Goal: Transaction & Acquisition: Purchase product/service

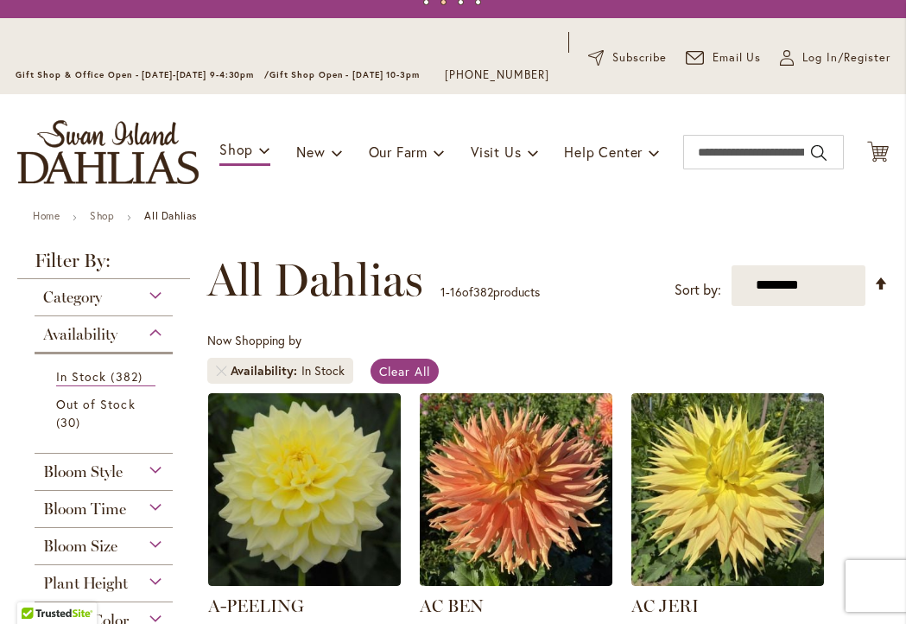
scroll to position [69, 0]
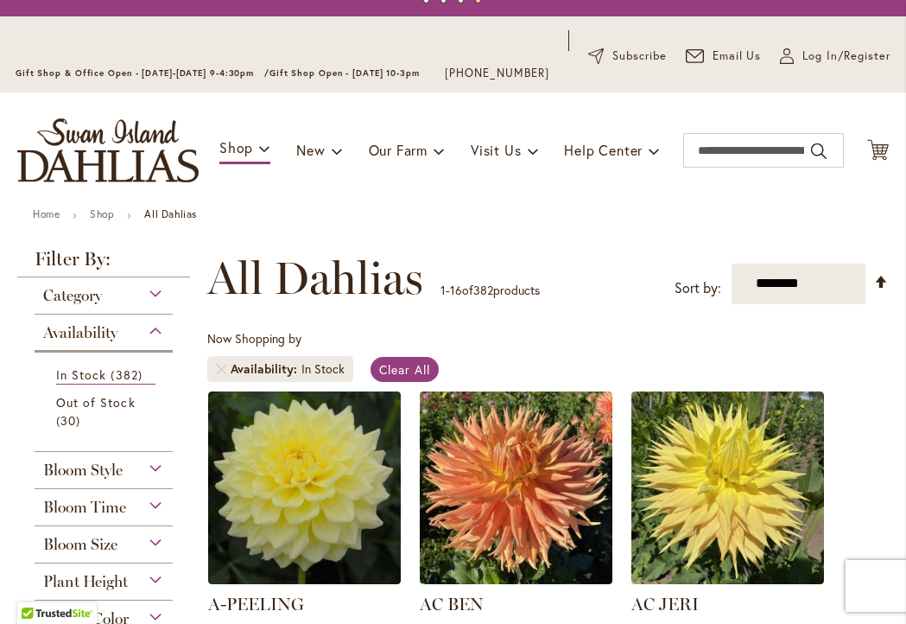
click at [156, 305] on div "Category" at bounding box center [104, 291] width 138 height 28
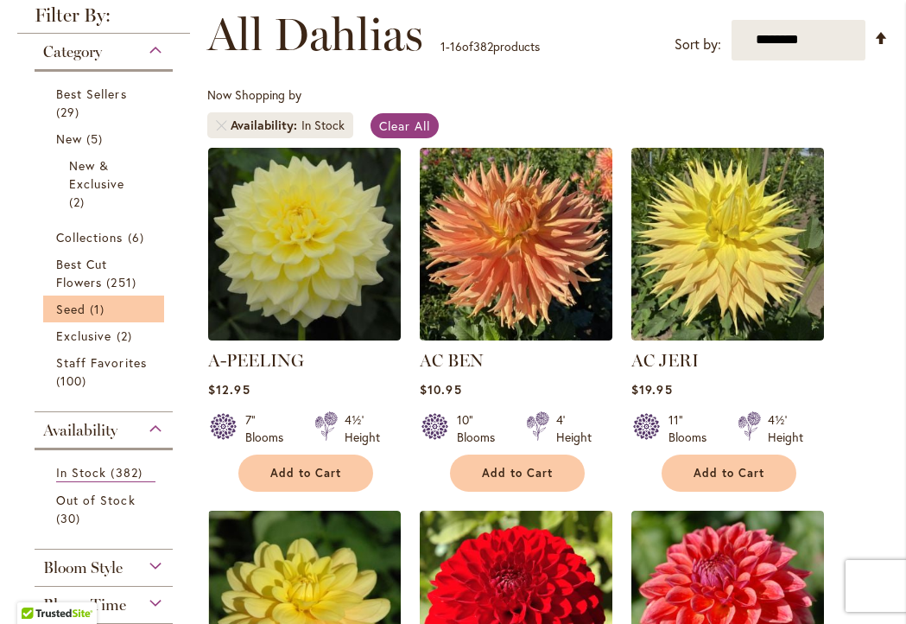
scroll to position [309, 0]
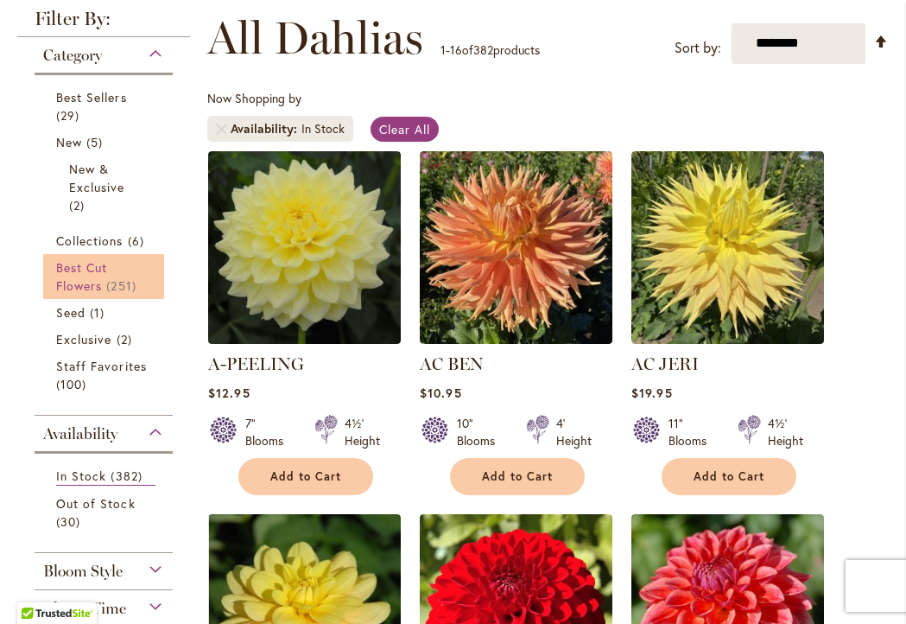
click at [130, 289] on link "Best Cut Flowers 251 items" at bounding box center [105, 276] width 99 height 36
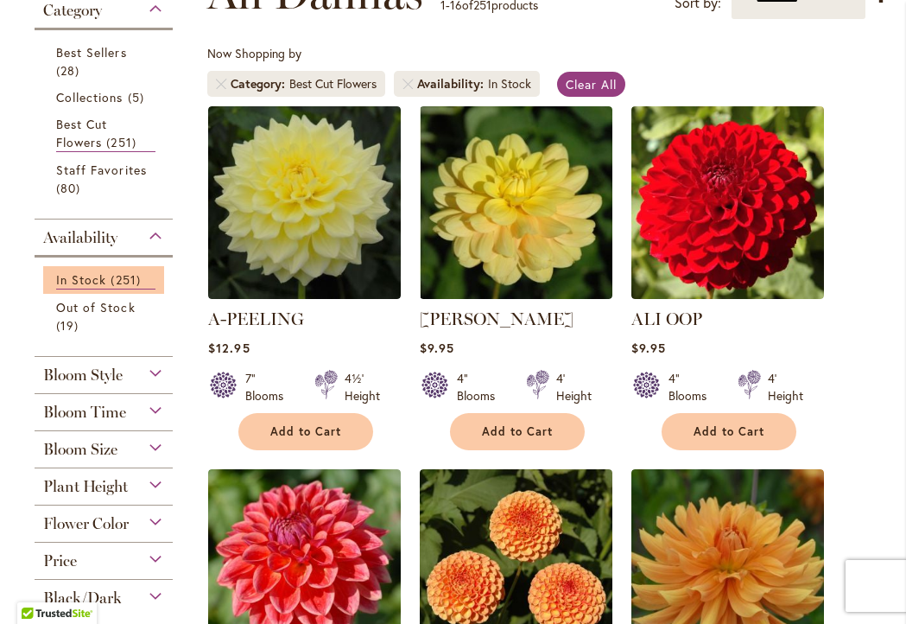
scroll to position [362, 0]
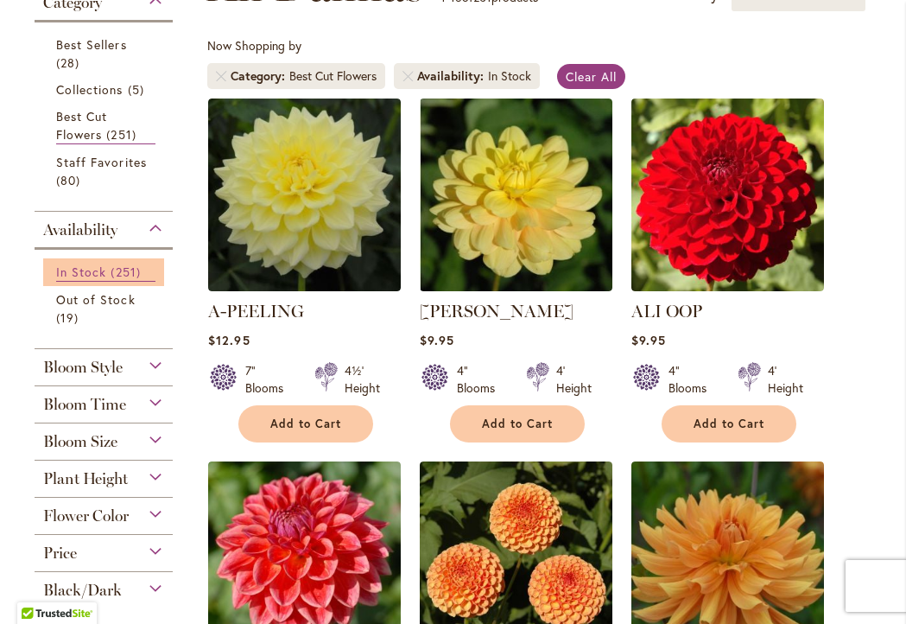
click at [154, 282] on link "In Stock 251 items" at bounding box center [105, 272] width 99 height 19
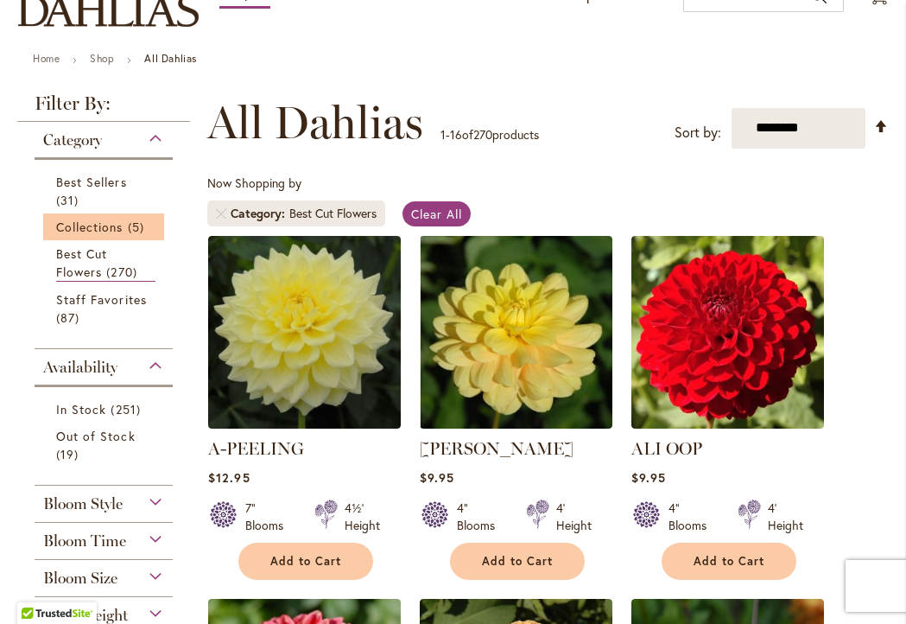
scroll to position [226, 0]
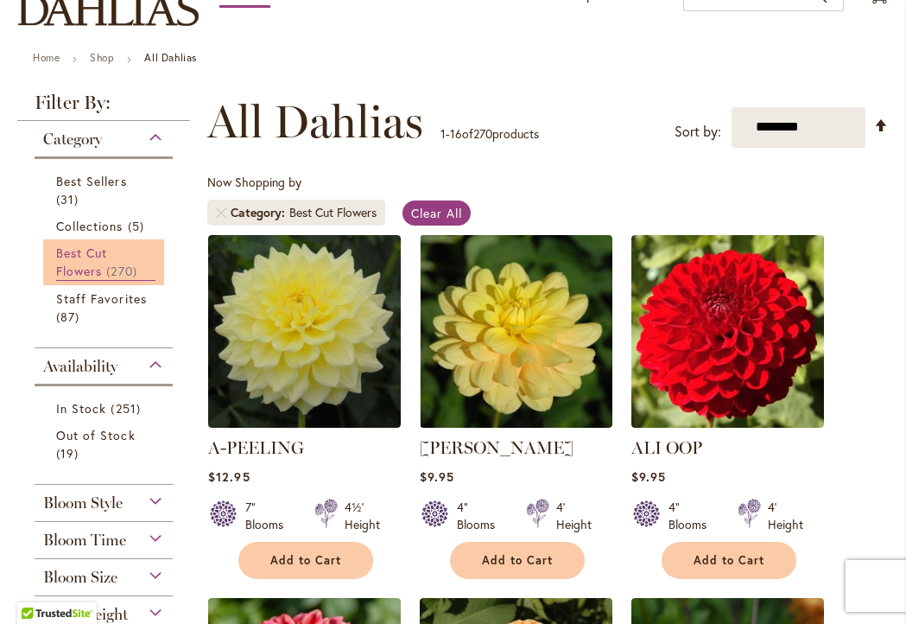
click at [136, 280] on span "270 items" at bounding box center [123, 271] width 35 height 18
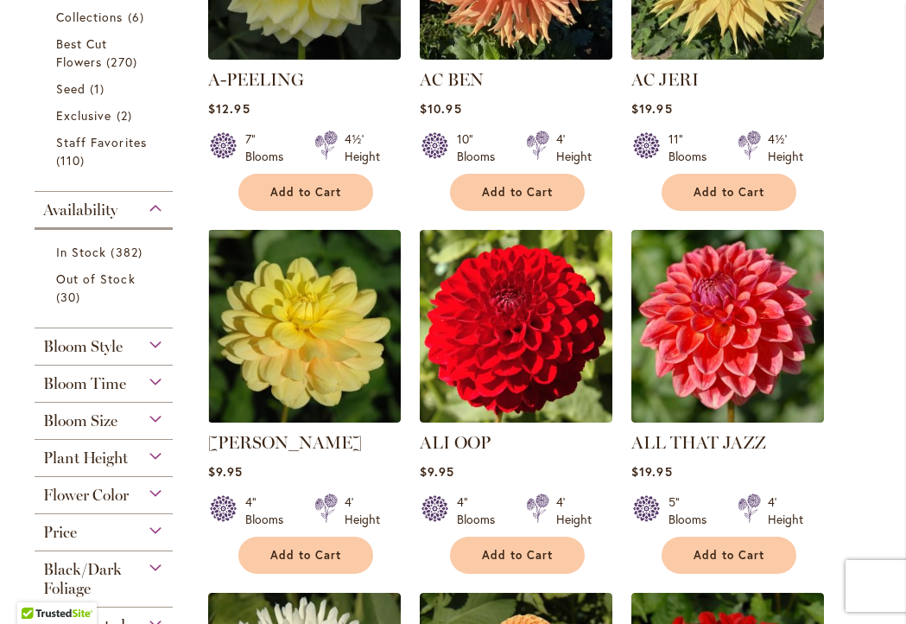
scroll to position [651, 0]
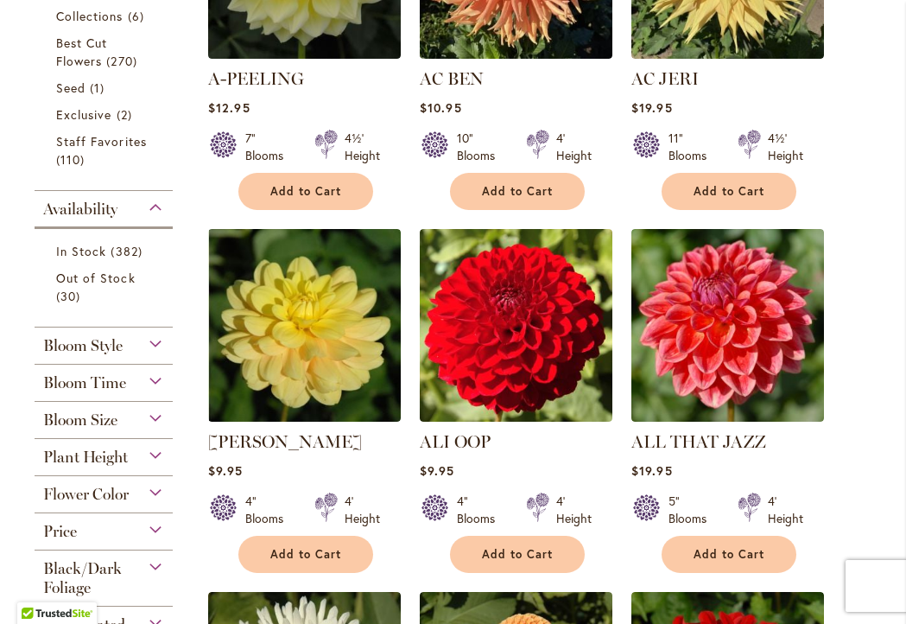
click at [154, 355] on div "Bloom Style" at bounding box center [104, 342] width 138 height 28
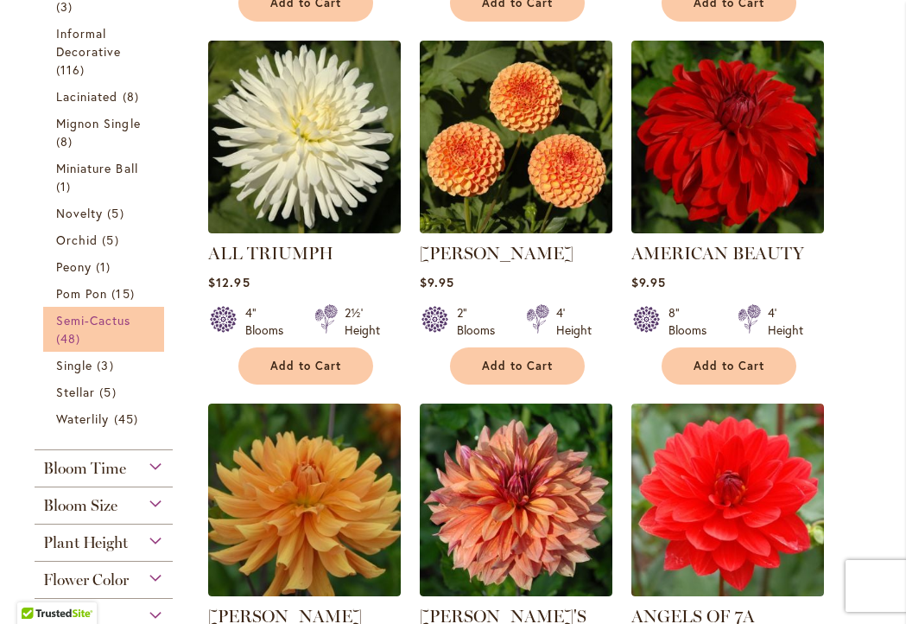
scroll to position [0, 1]
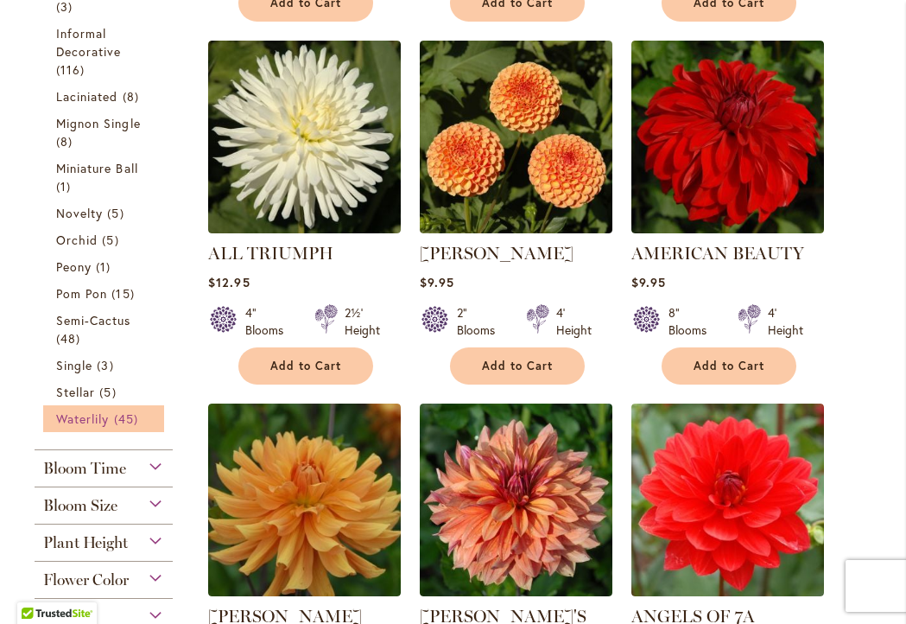
click at [124, 428] on span "45 items" at bounding box center [128, 419] width 29 height 18
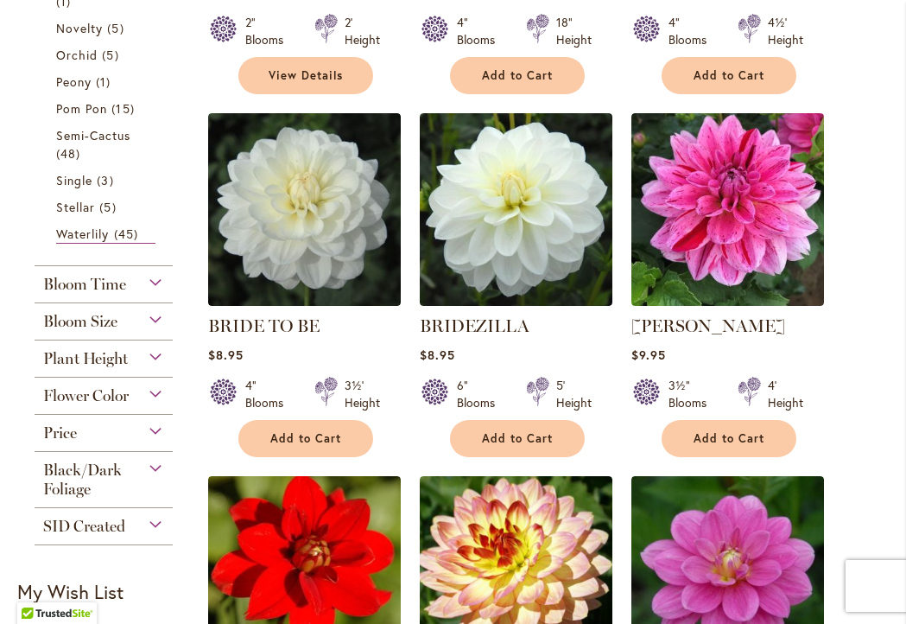
scroll to position [0, 1]
click at [157, 331] on div "Bloom Size" at bounding box center [104, 317] width 138 height 28
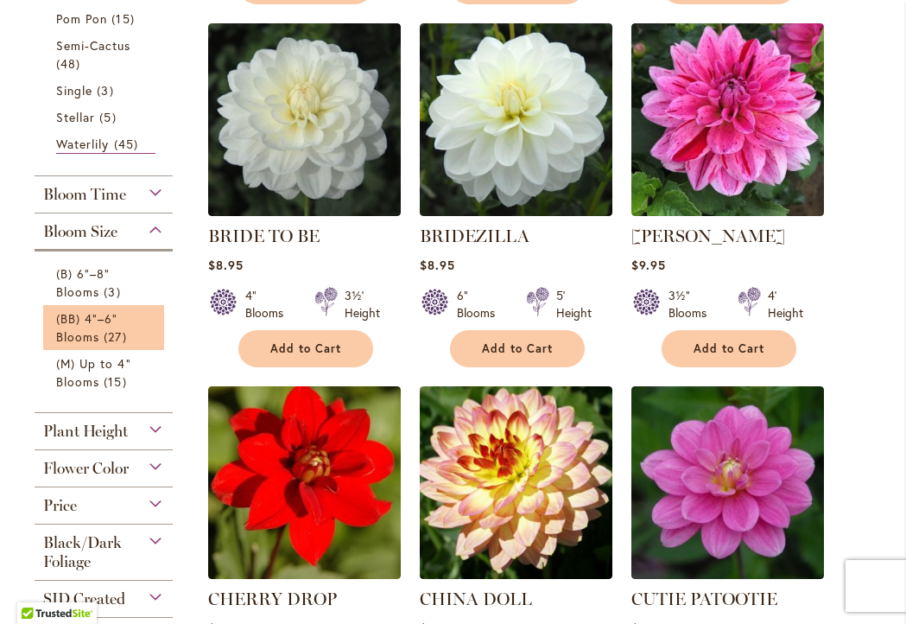
scroll to position [1164, 0]
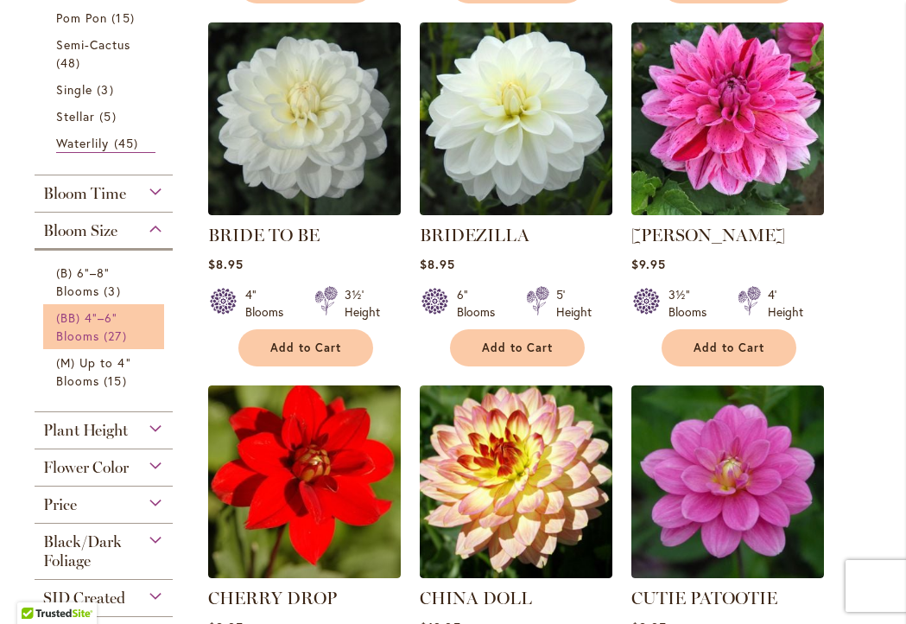
click at [146, 340] on link "(BB) 4"–6" Blooms 27 items" at bounding box center [105, 327] width 99 height 36
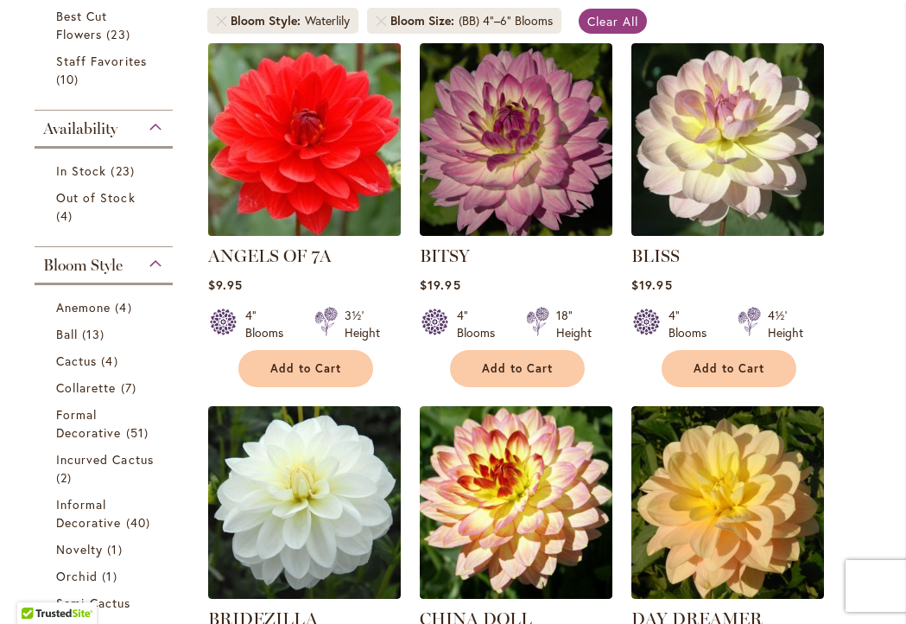
scroll to position [430, 0]
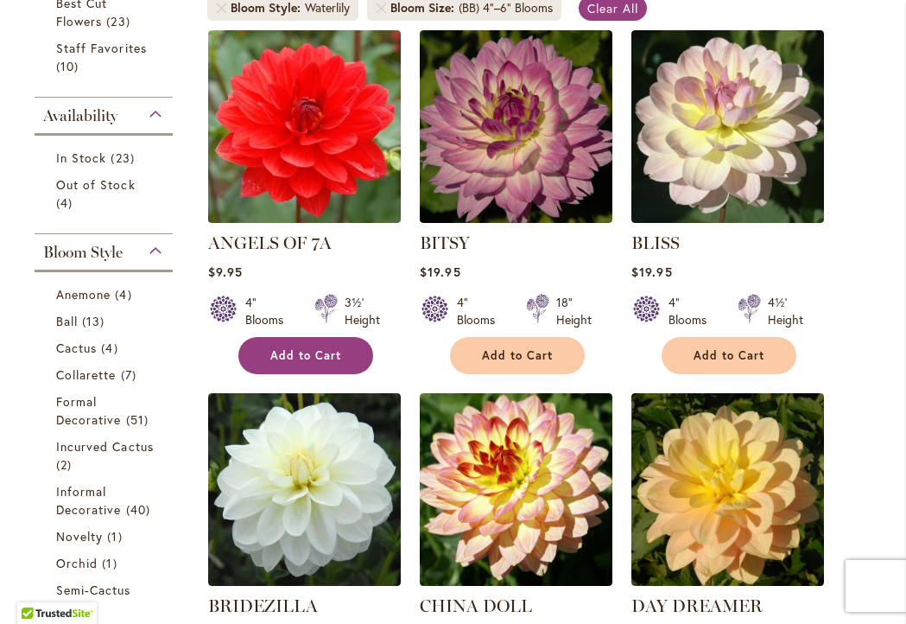
click at [322, 363] on span "Add to Cart" at bounding box center [305, 355] width 71 height 15
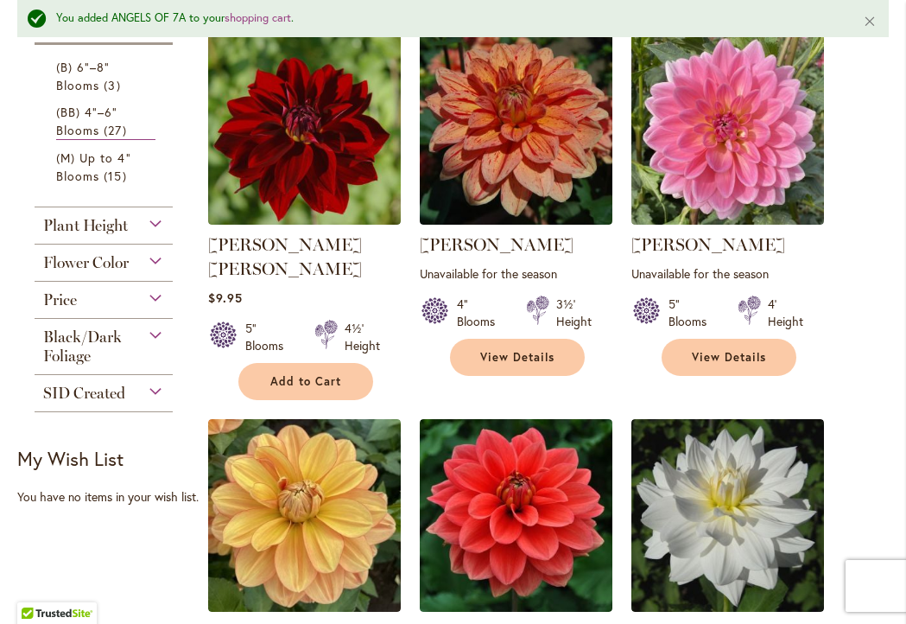
scroll to position [1203, 0]
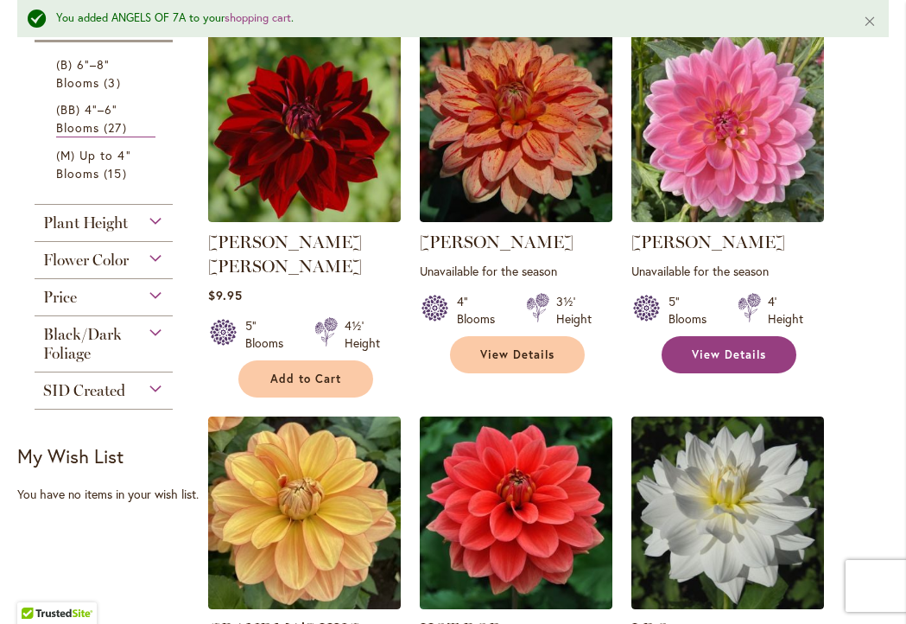
click at [749, 362] on span "View Details" at bounding box center [729, 354] width 74 height 15
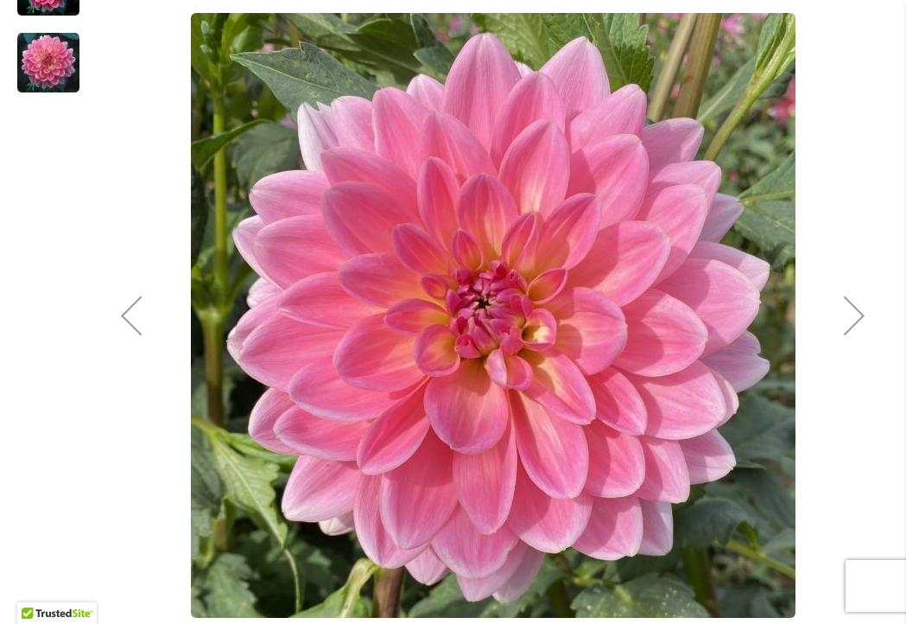
scroll to position [461, 0]
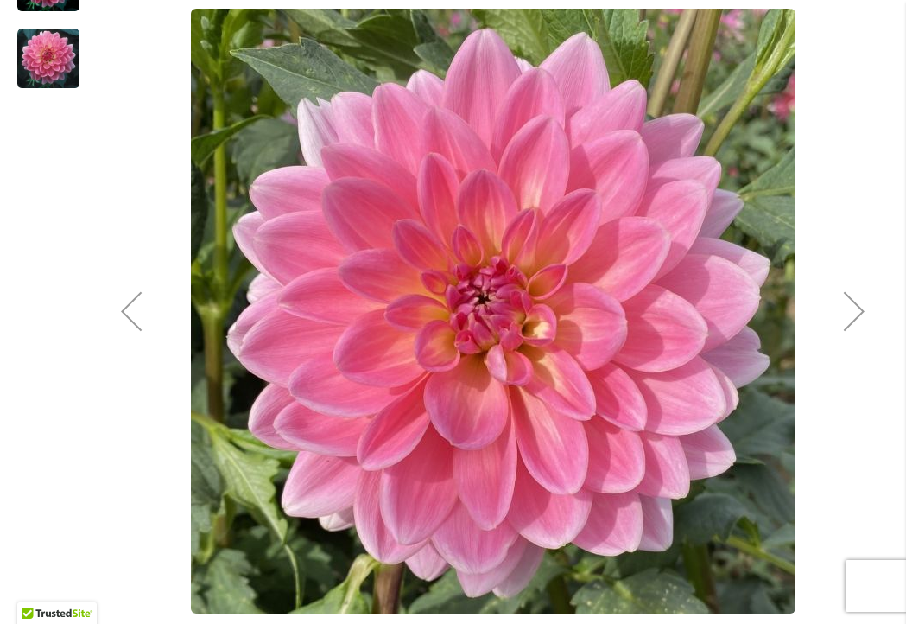
click at [854, 372] on button "Next" at bounding box center [854, 310] width 69 height 906
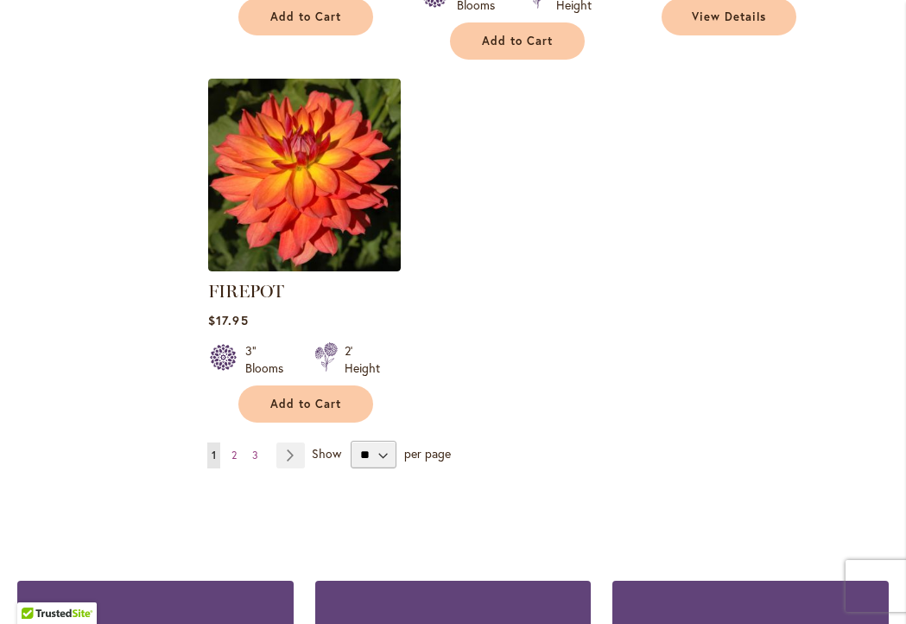
scroll to position [2223, 0]
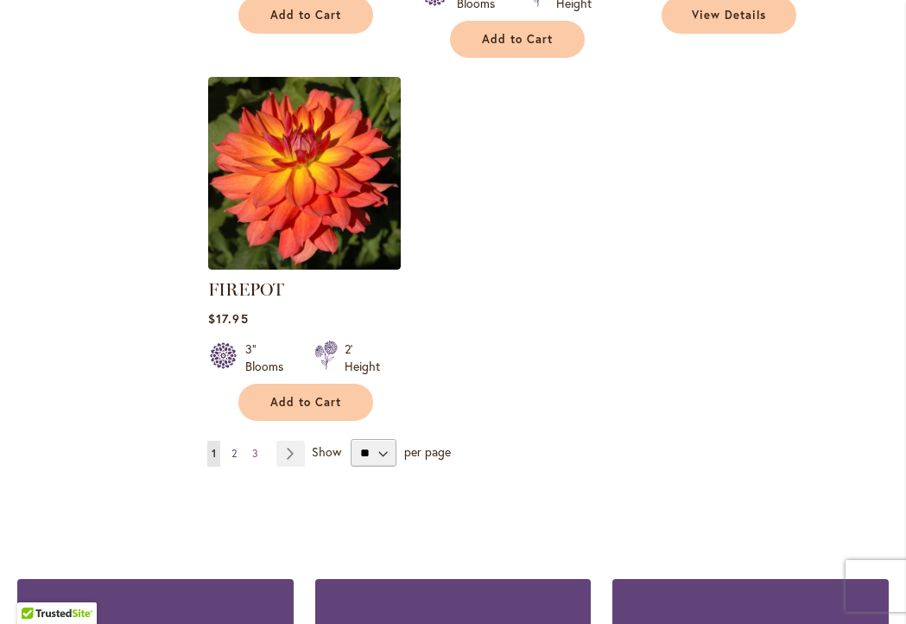
click at [239, 442] on link "Page 2" at bounding box center [234, 454] width 14 height 26
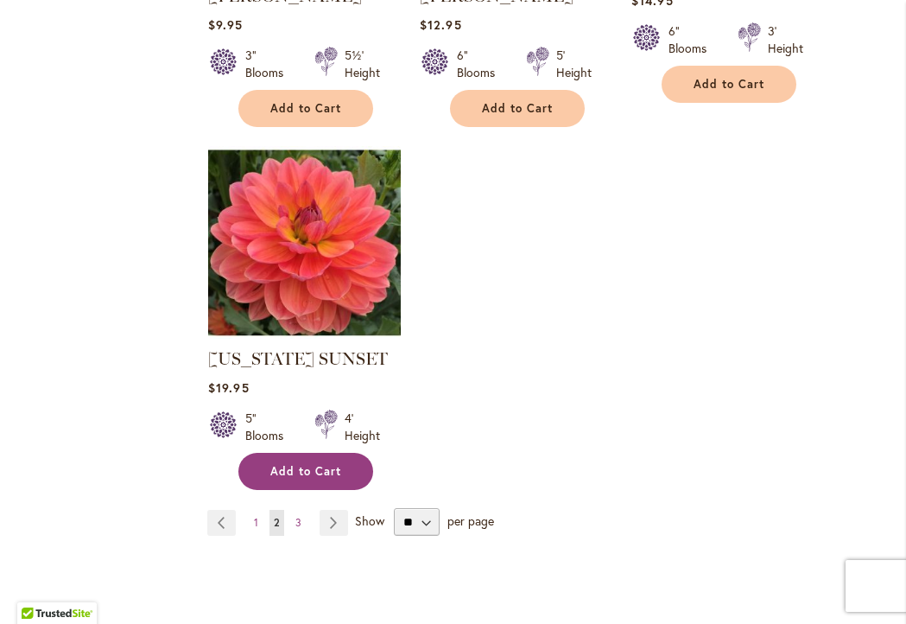
scroll to position [2179, 0]
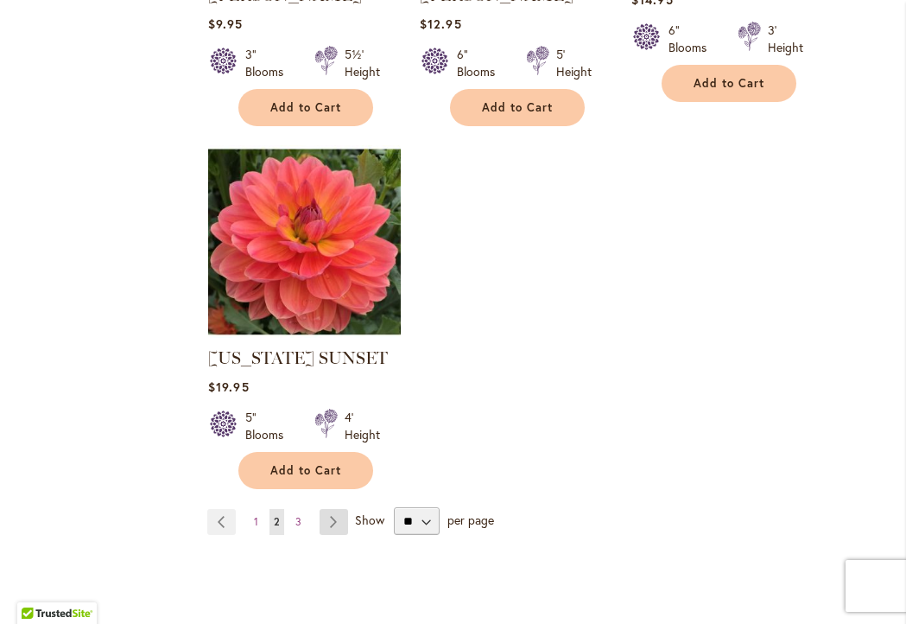
click at [341, 509] on link "Page Next" at bounding box center [334, 522] width 29 height 26
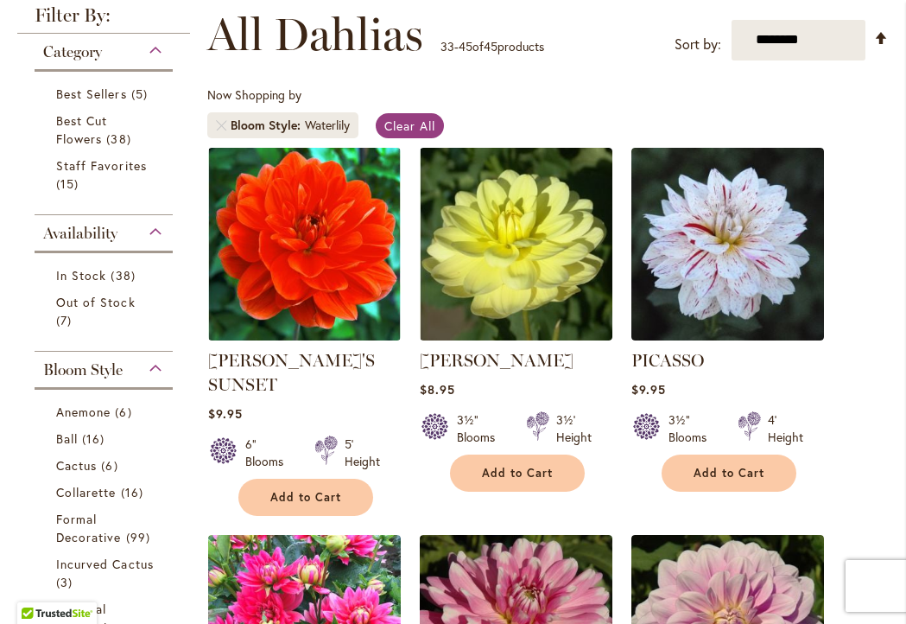
scroll to position [319, 0]
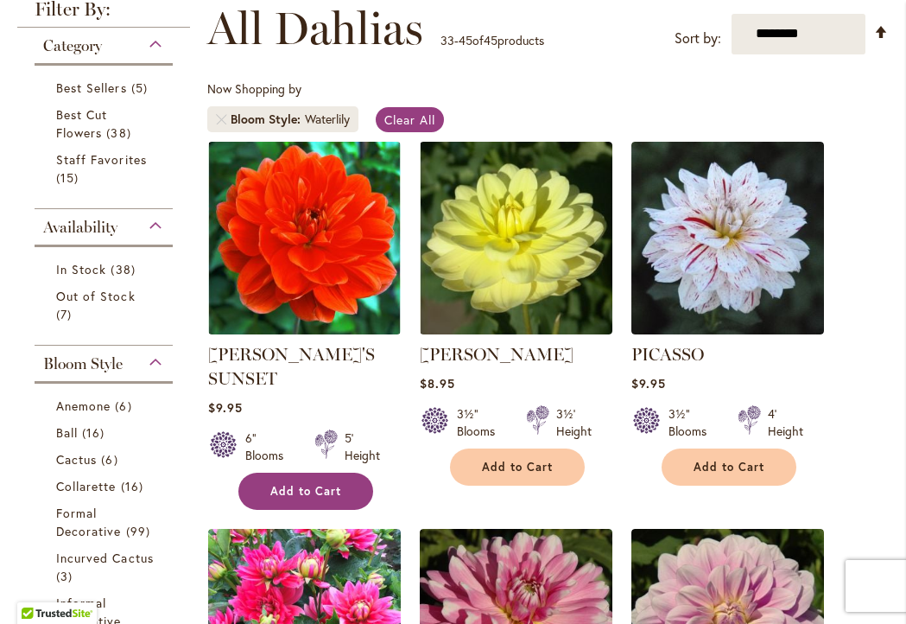
click at [336, 499] on span "Add to Cart" at bounding box center [305, 491] width 71 height 15
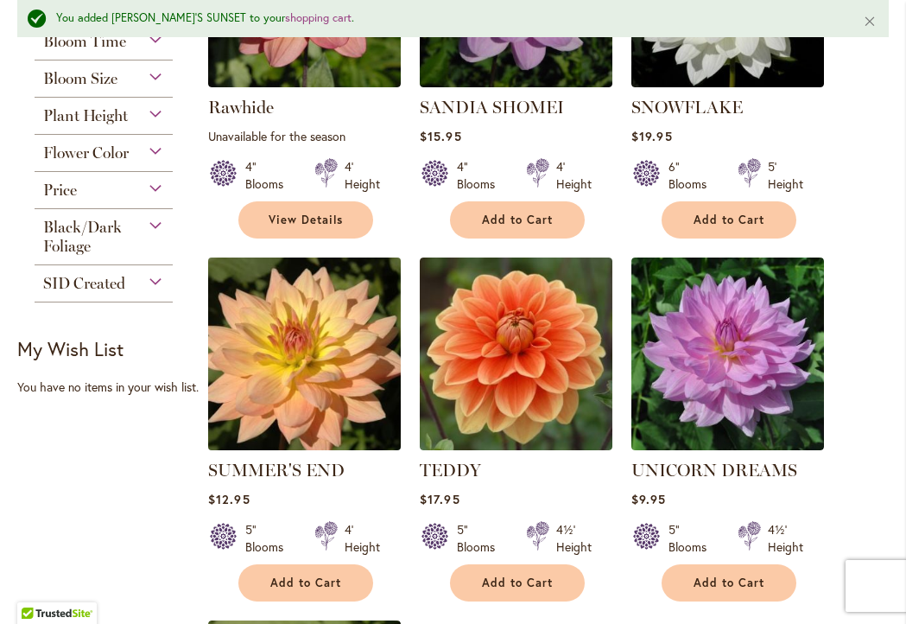
scroll to position [1371, 0]
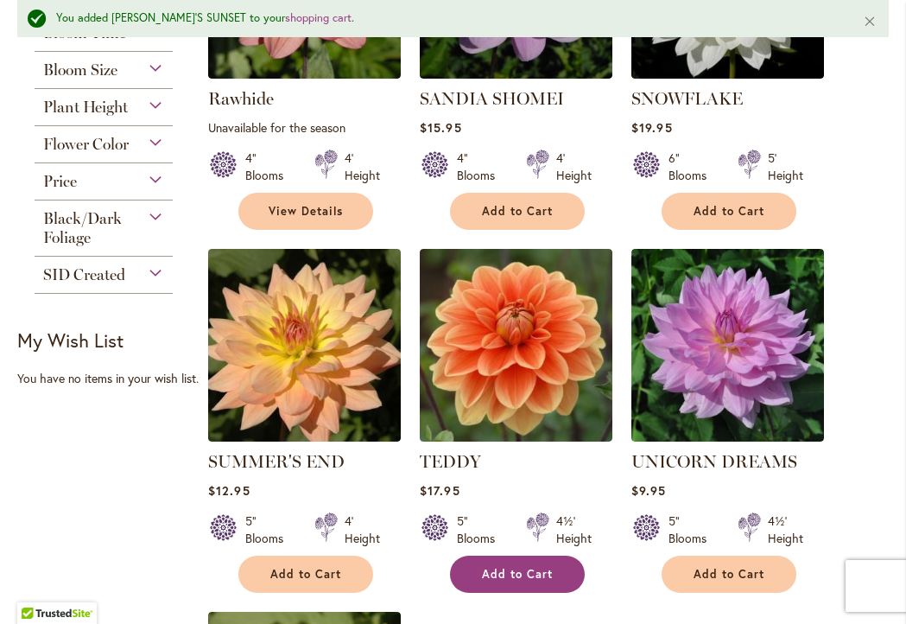
click at [519, 577] on button "Add to Cart" at bounding box center [517, 574] width 135 height 37
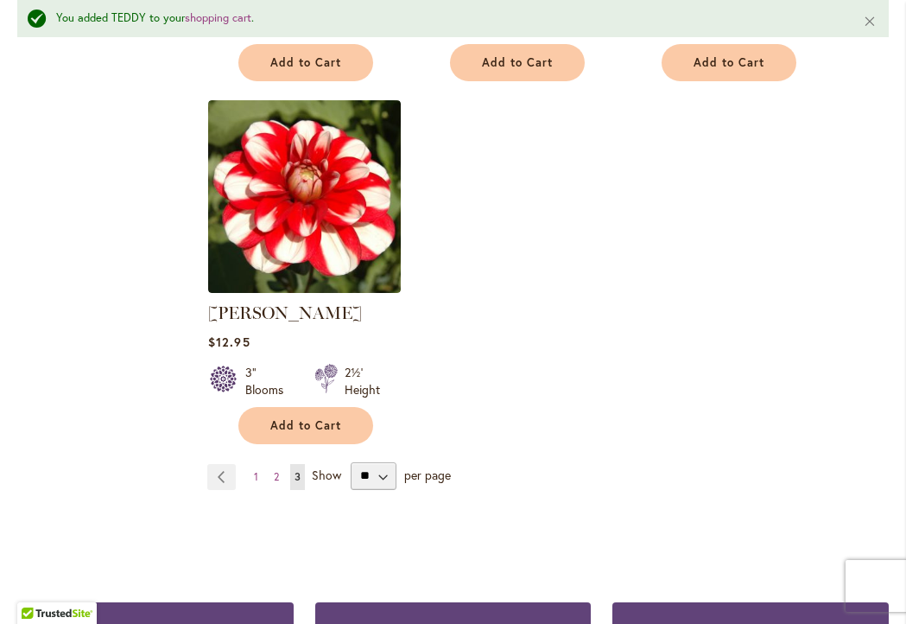
scroll to position [1888, 0]
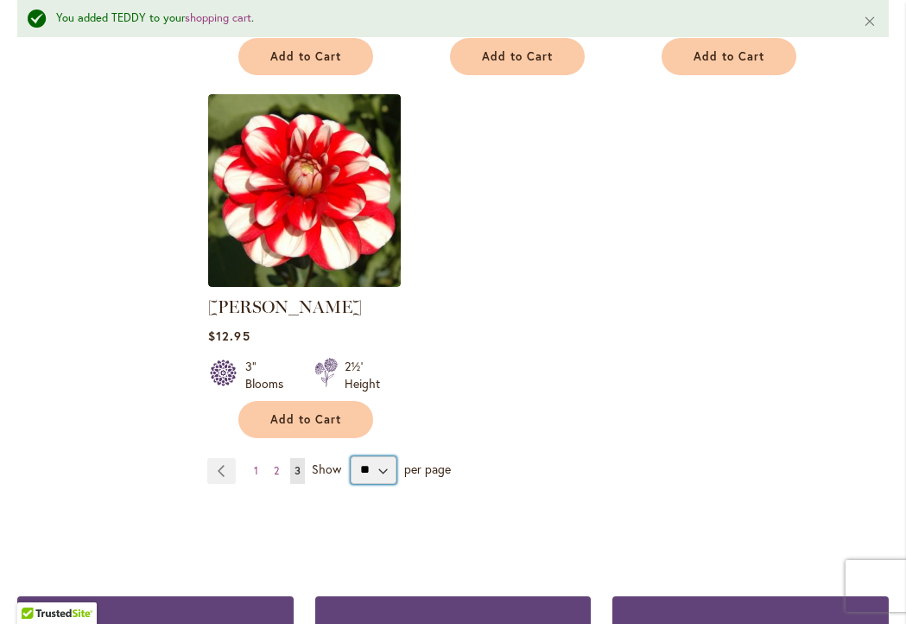
select select "**"
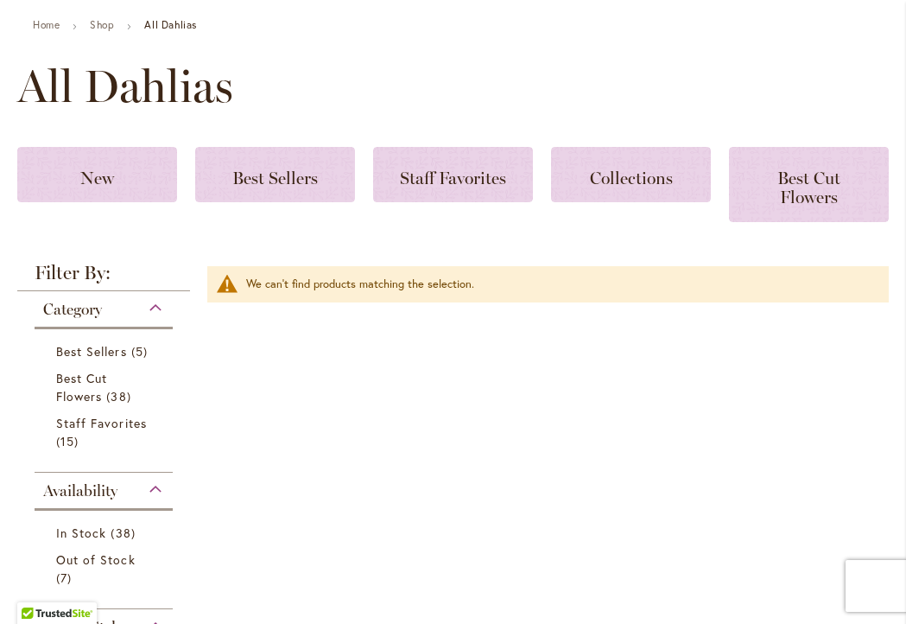
scroll to position [242, 0]
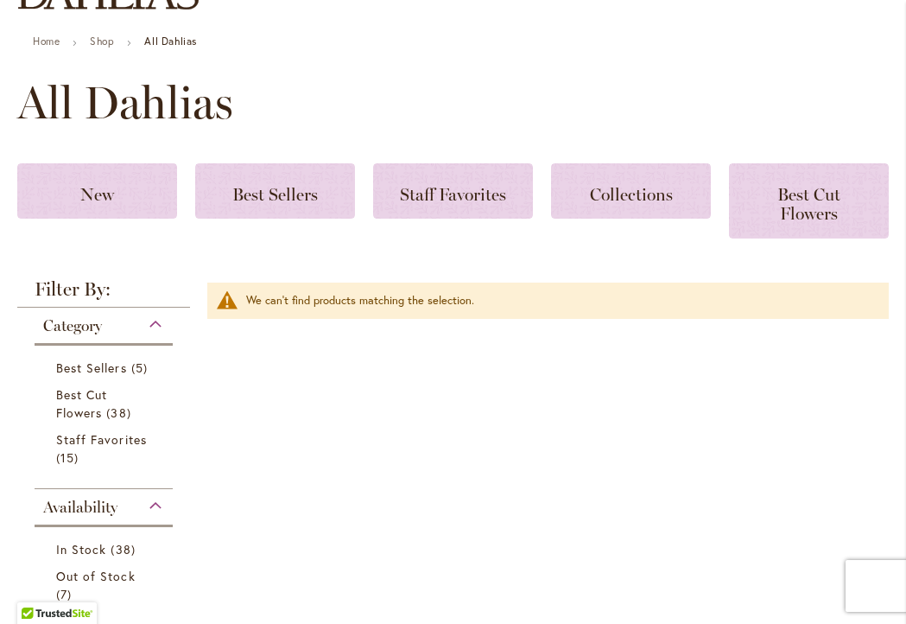
click at [438, 419] on div "Filter by: Clear All We can't find products matching the selection." at bounding box center [544, 409] width 690 height 259
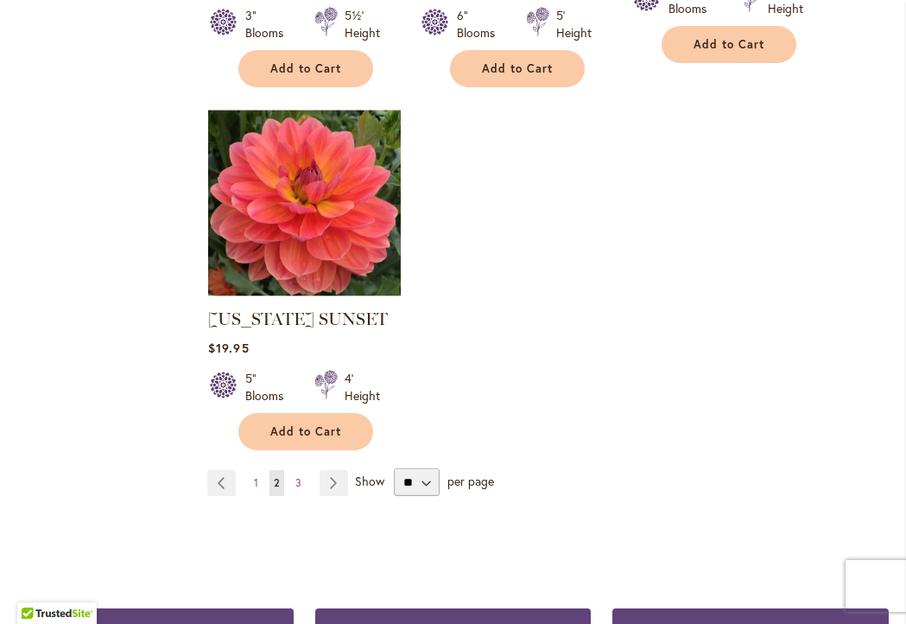
scroll to position [2222, 0]
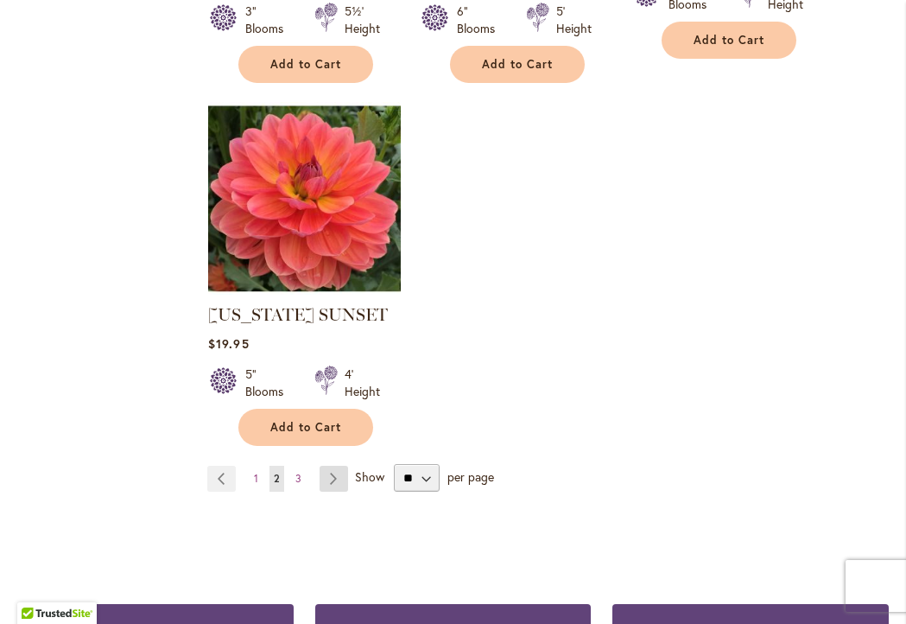
click at [331, 466] on link "Page Next" at bounding box center [334, 479] width 29 height 26
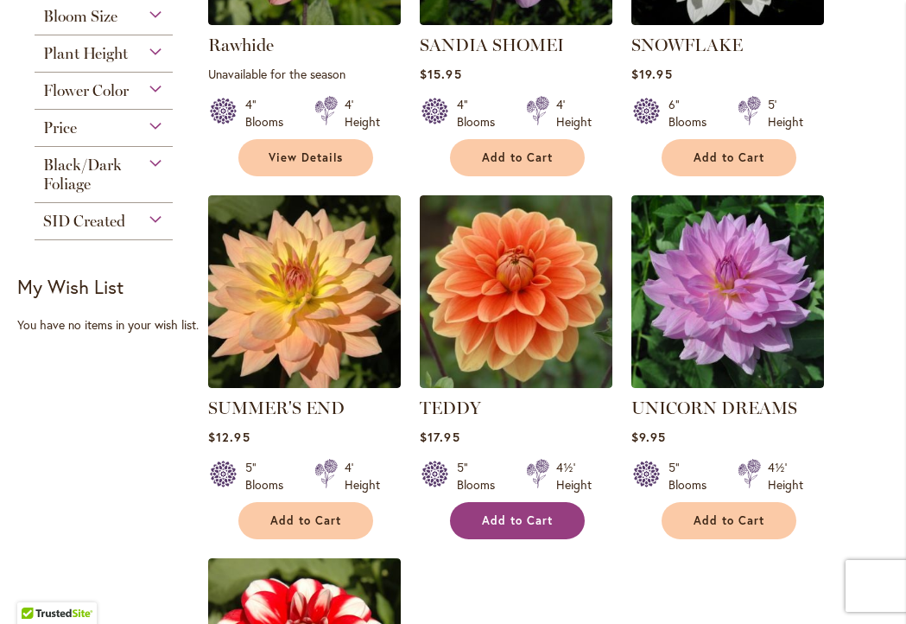
click at [522, 528] on span "Add to Cart" at bounding box center [517, 520] width 71 height 15
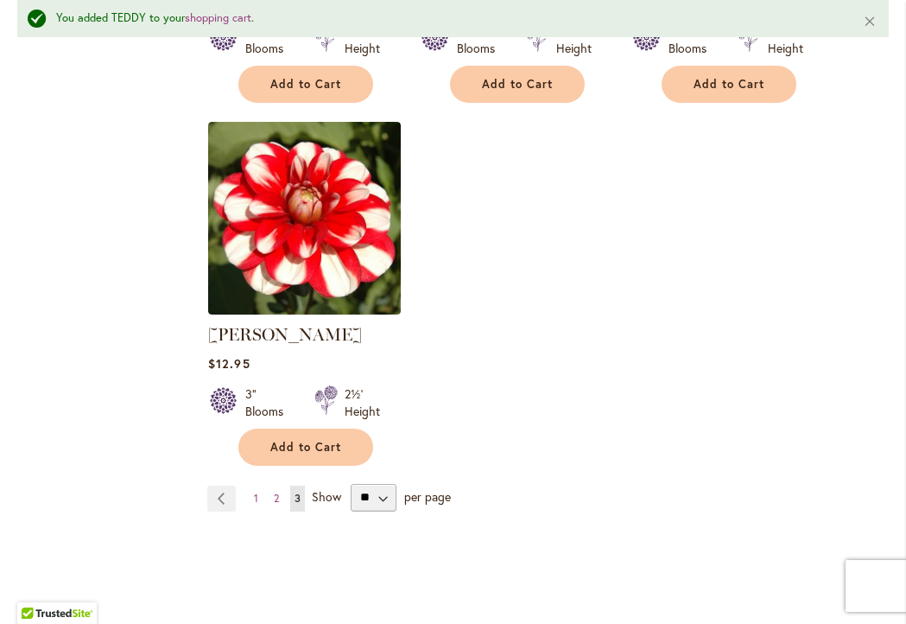
scroll to position [1865, 0]
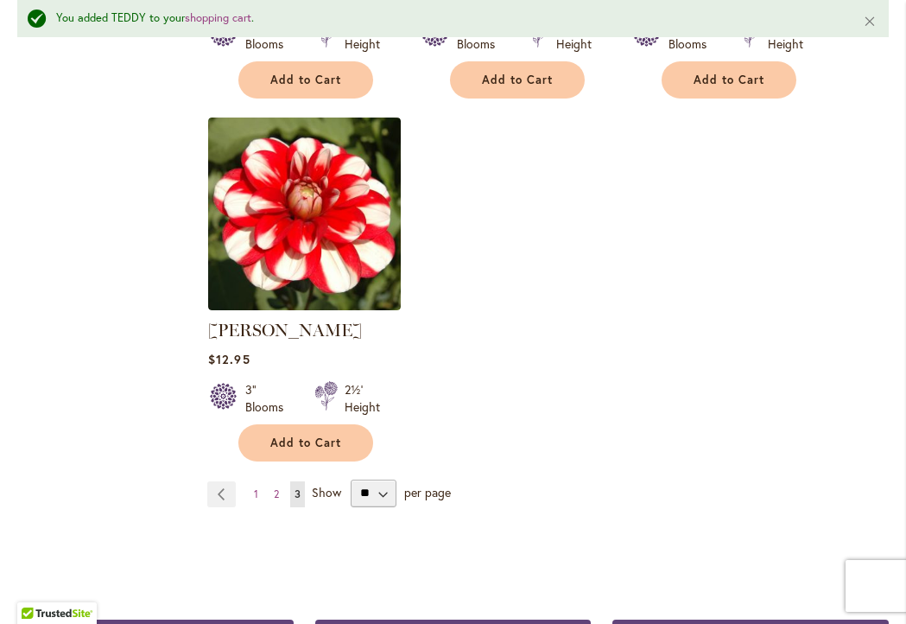
click at [267, 507] on ul "Page Previous Page 1 Page 2 You're currently reading page 3" at bounding box center [259, 494] width 105 height 26
click at [262, 506] on link "Page 1" at bounding box center [256, 494] width 13 height 26
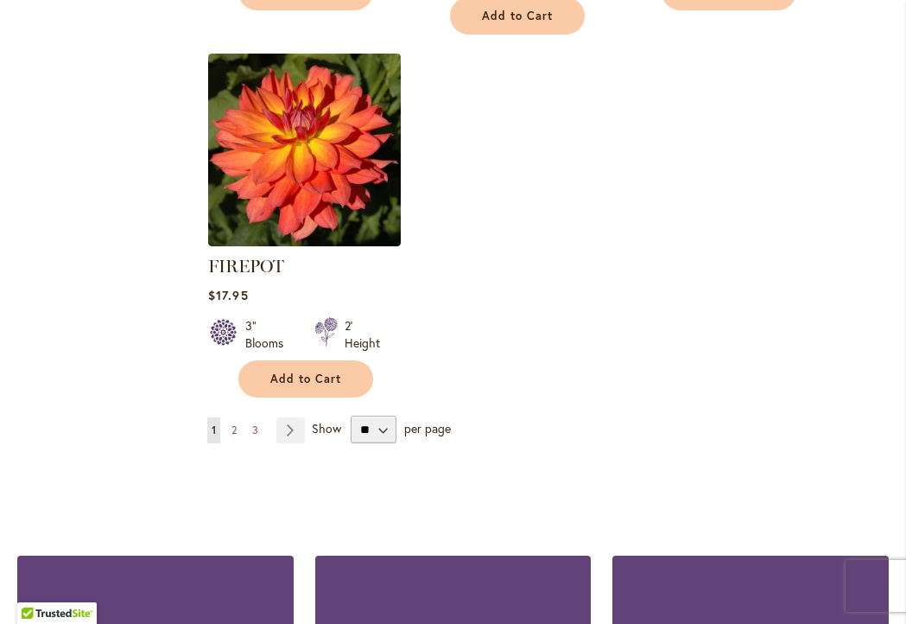
scroll to position [2249, 0]
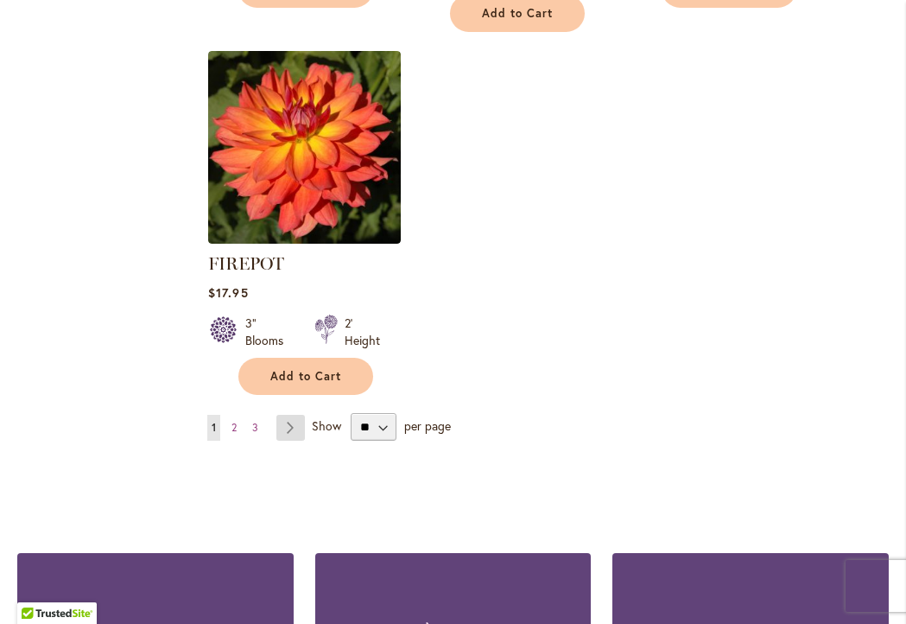
click at [290, 416] on link "Page Next" at bounding box center [291, 428] width 29 height 26
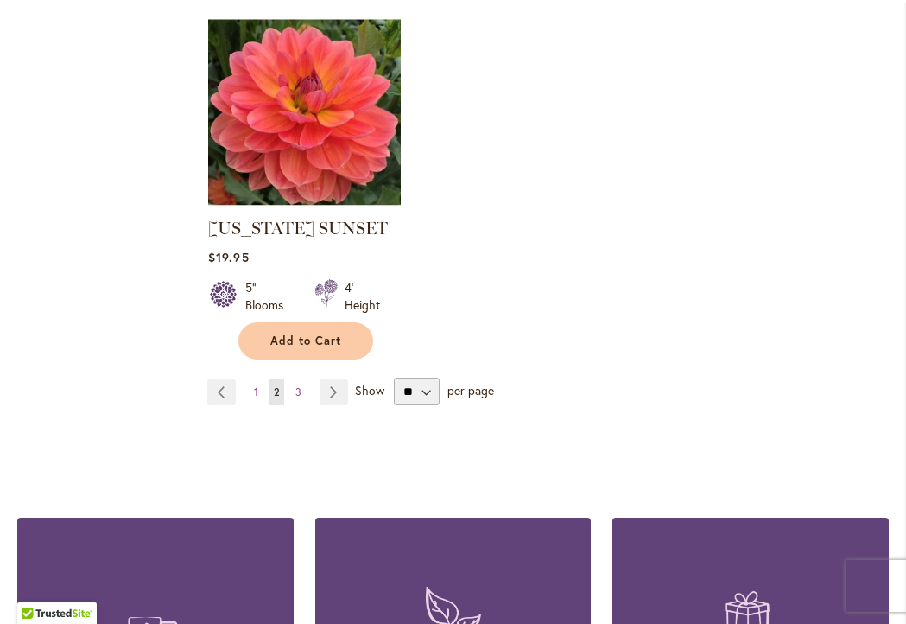
scroll to position [2312, 0]
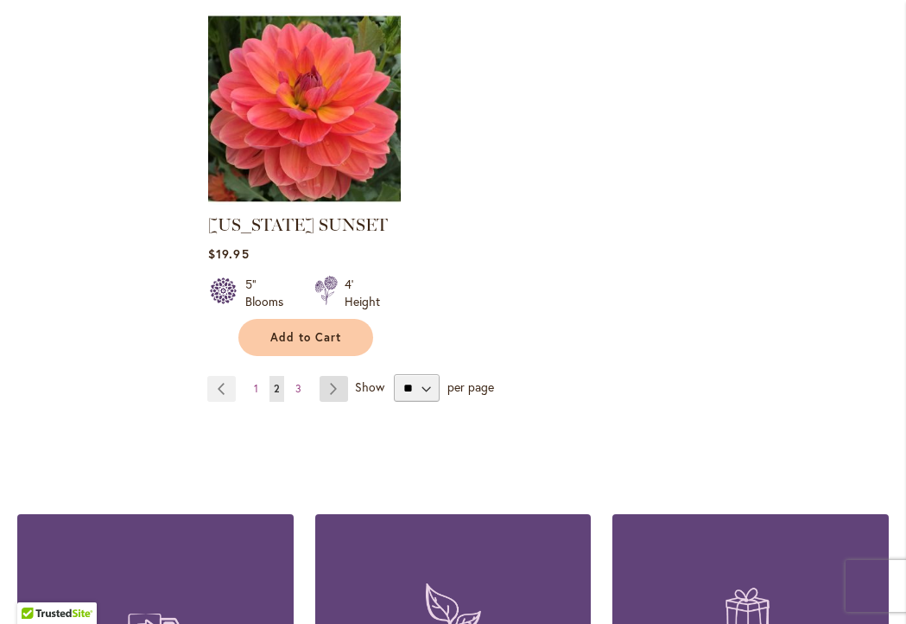
click at [335, 376] on link "Page Next" at bounding box center [334, 389] width 29 height 26
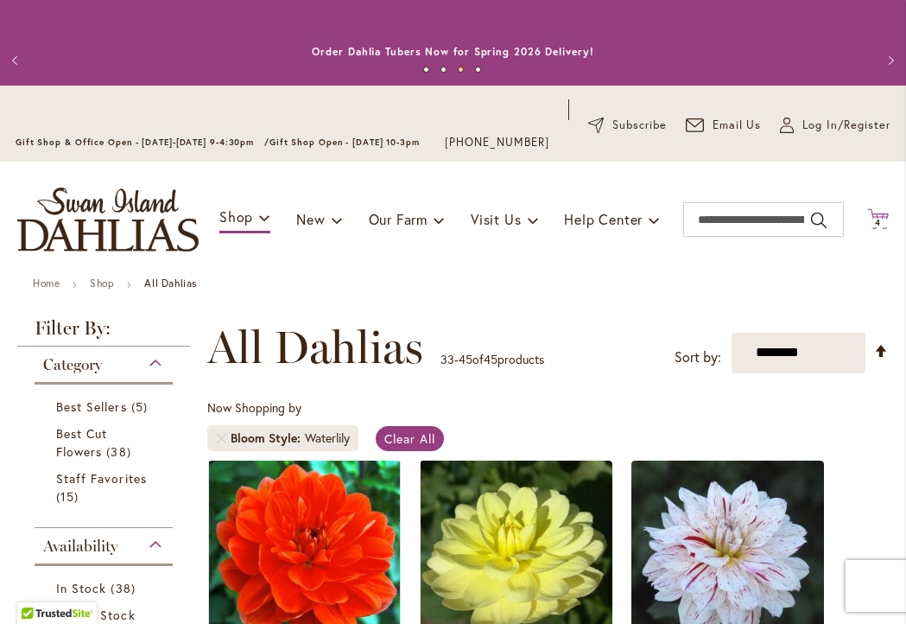
click at [881, 228] on span "4" at bounding box center [878, 222] width 6 height 11
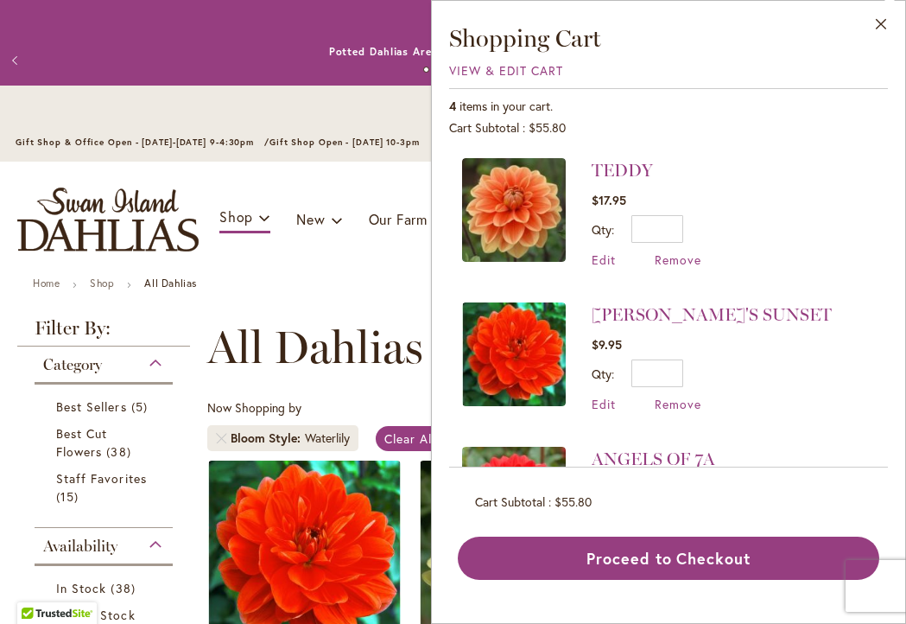
scroll to position [1, 0]
click at [612, 254] on span "Edit" at bounding box center [604, 259] width 24 height 16
click at [604, 258] on span "Edit" at bounding box center [604, 259] width 24 height 16
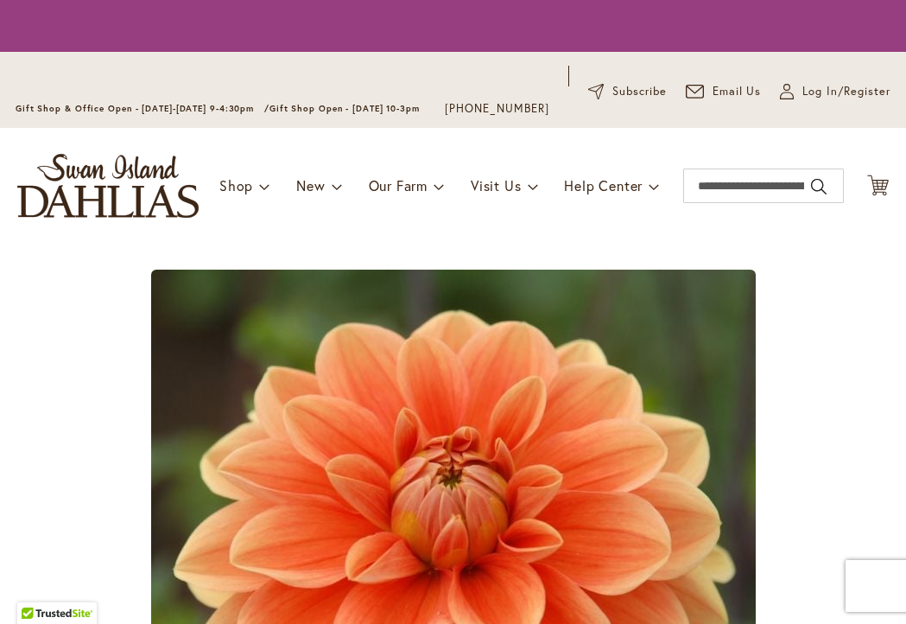
type input "*"
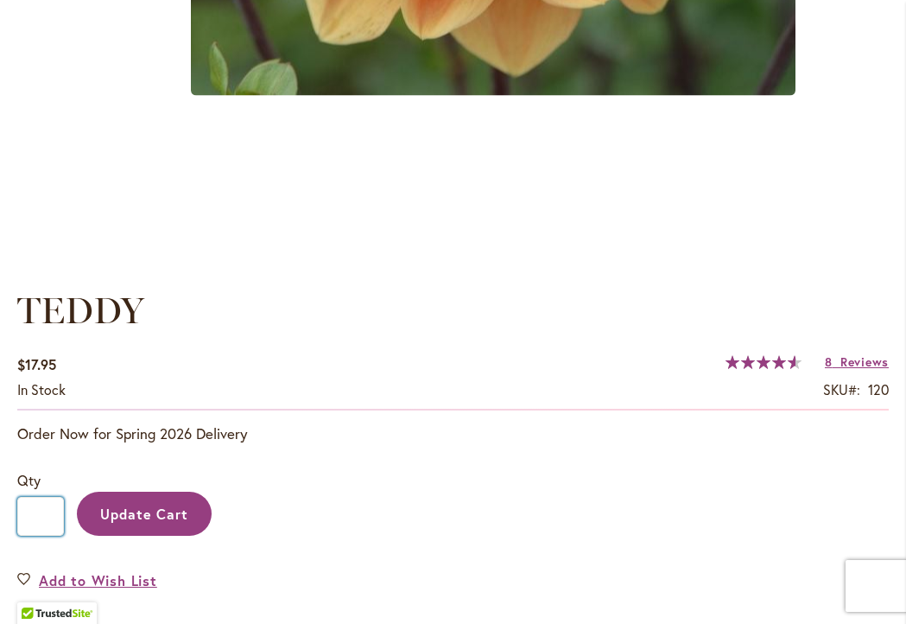
scroll to position [981, 0]
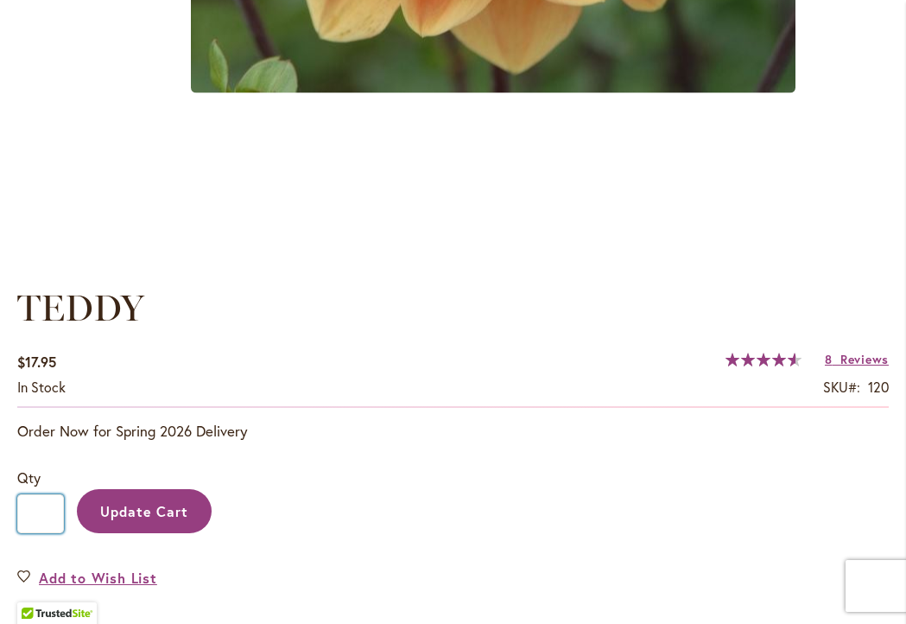
click at [60, 531] on input "*" at bounding box center [40, 513] width 47 height 39
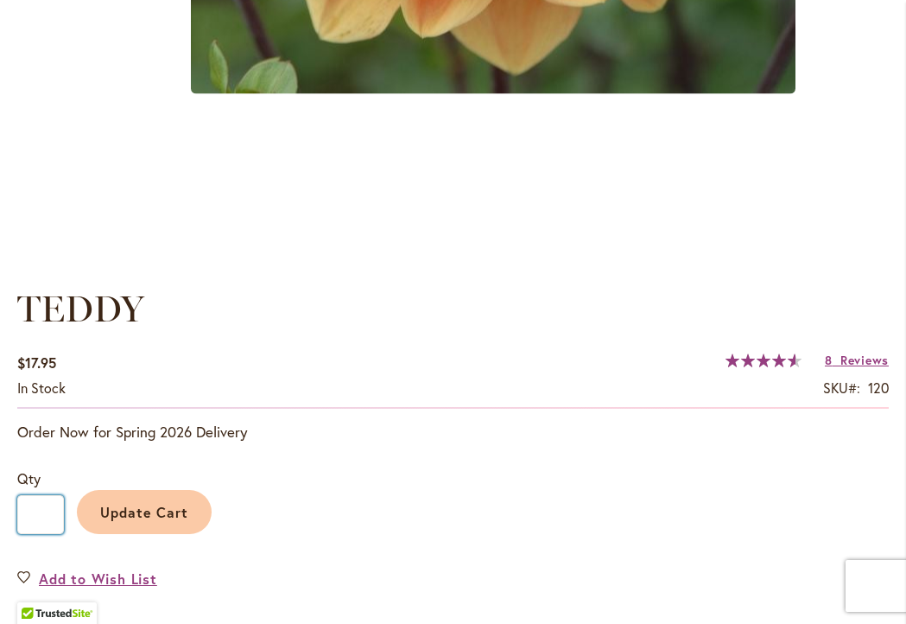
type input "*"
drag, startPoint x: 165, startPoint y: 523, endPoint x: 178, endPoint y: 530, distance: 14.7
click at [178, 521] on span "Update Cart" at bounding box center [144, 512] width 89 height 18
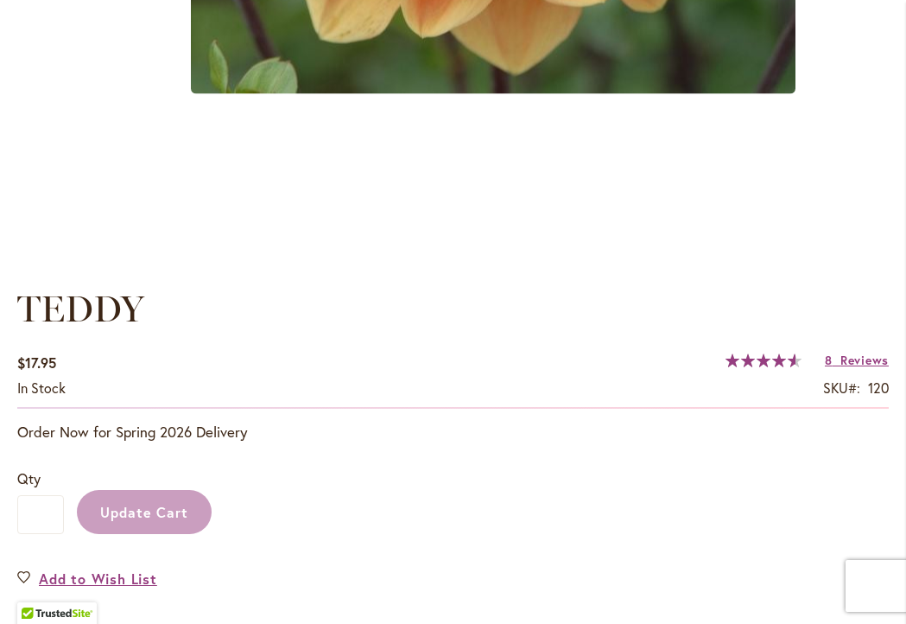
click at [177, 530] on div "Update Cart" at bounding box center [476, 507] width 825 height 79
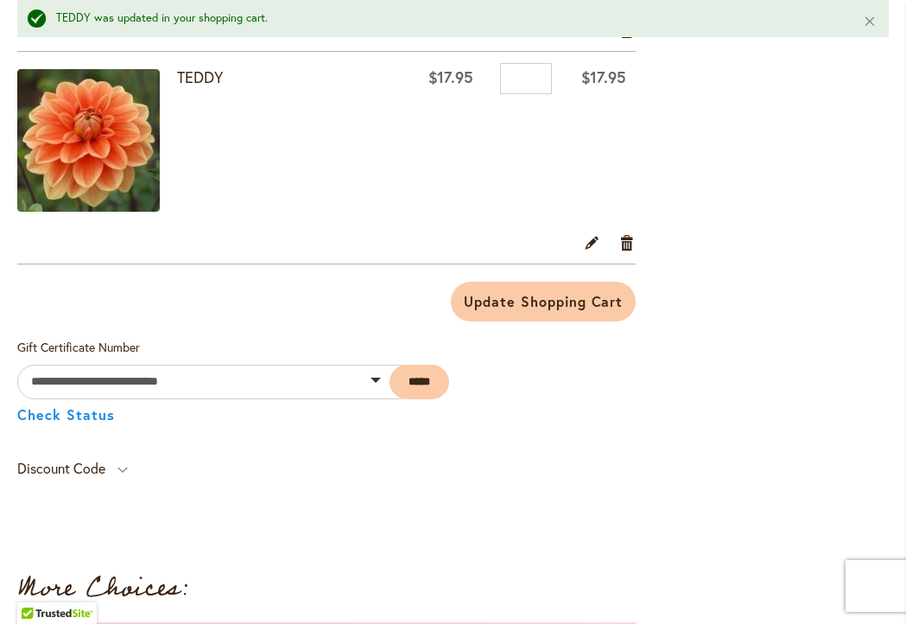
scroll to position [836, 0]
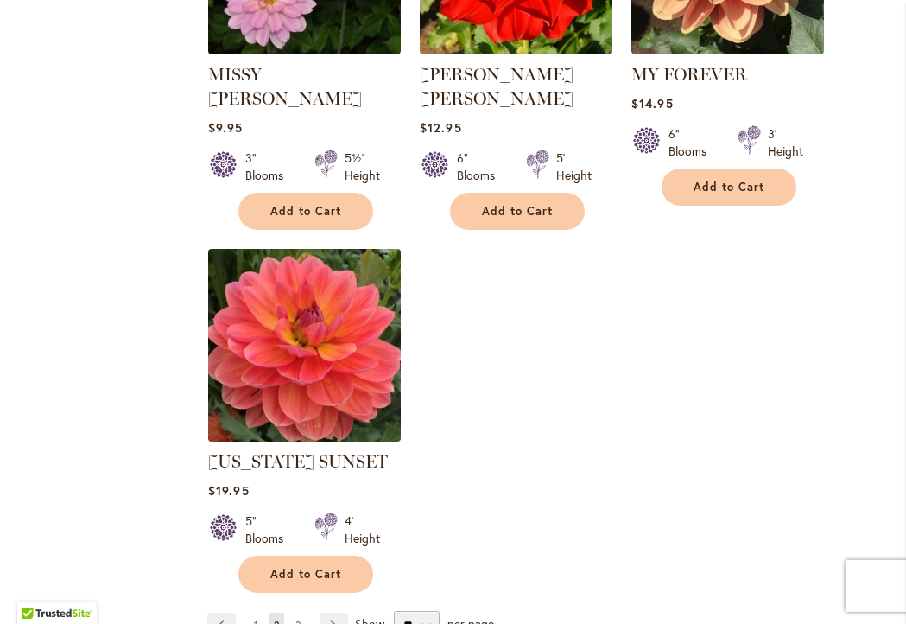
scroll to position [2079, 0]
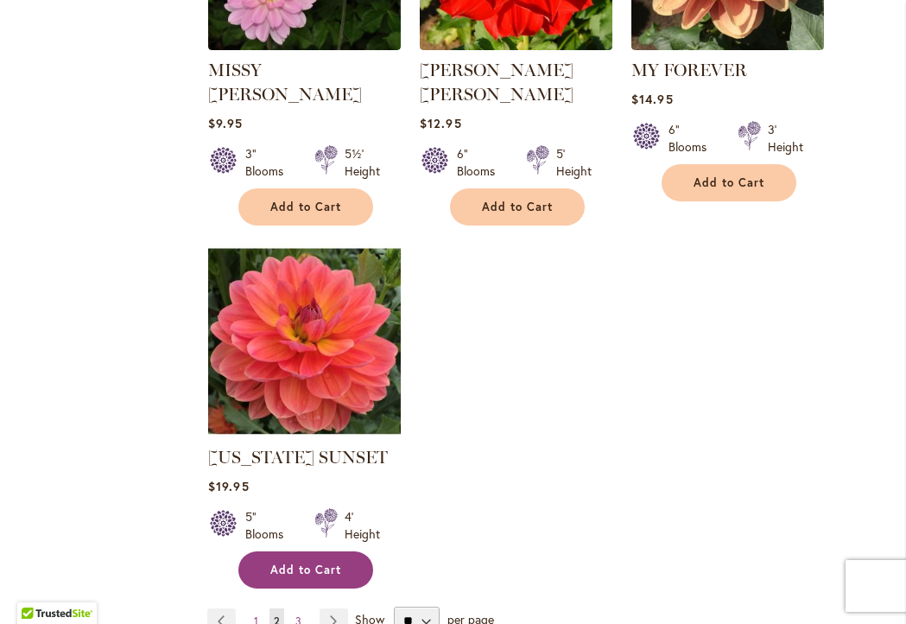
click at [319, 563] on span "Add to Cart" at bounding box center [305, 570] width 71 height 15
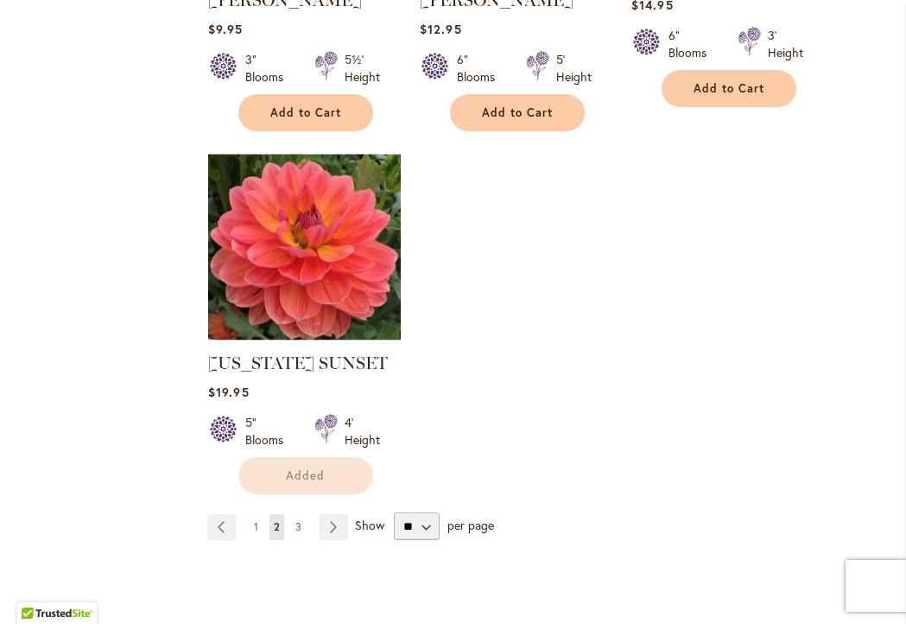
scroll to position [2177, 0]
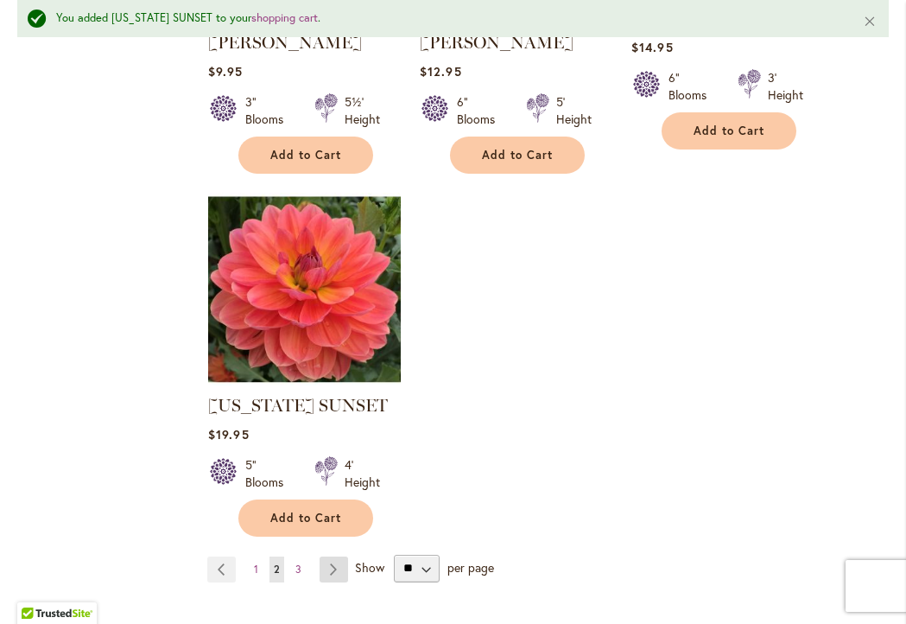
click at [330, 557] on link "Page Next" at bounding box center [334, 570] width 29 height 26
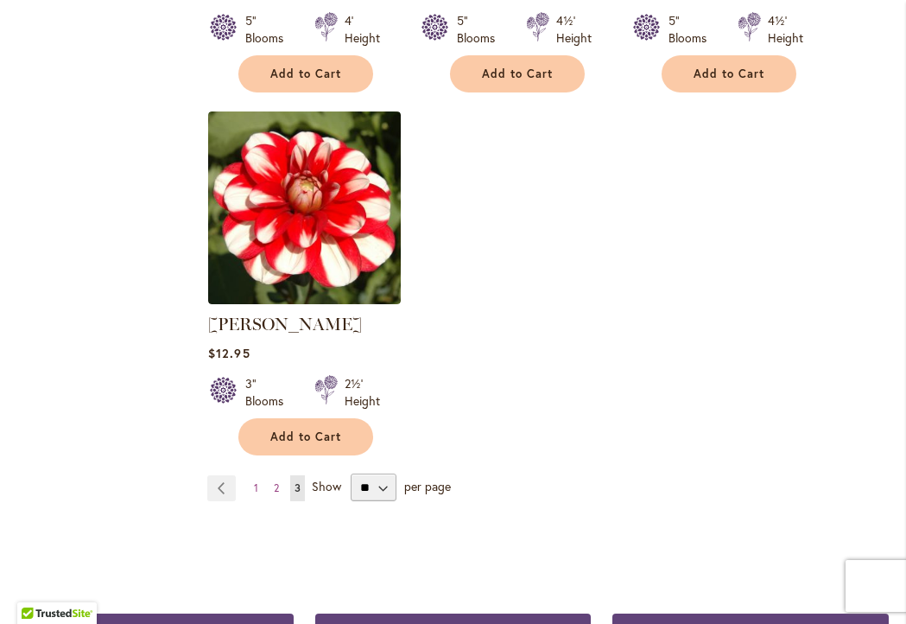
scroll to position [1824, 0]
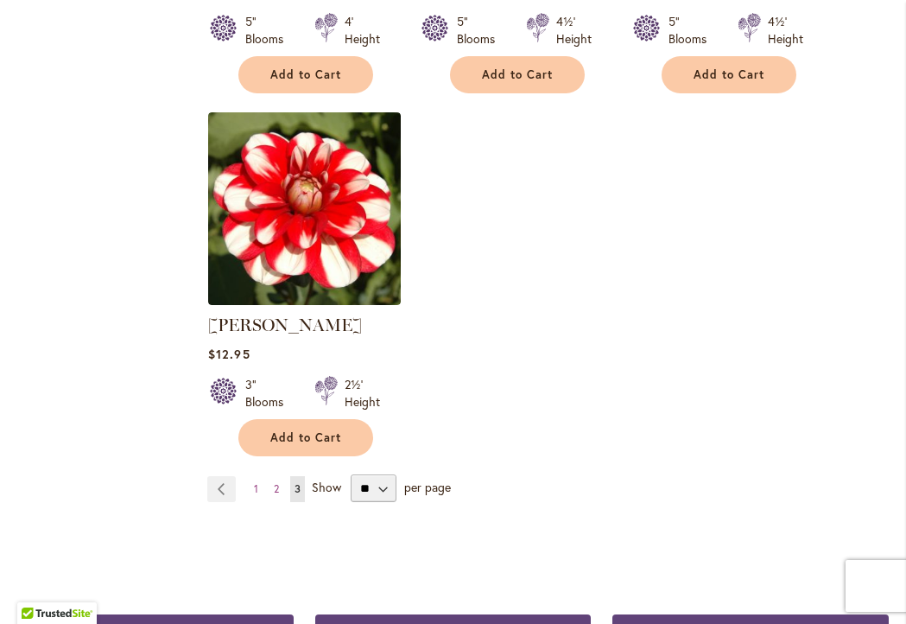
click at [296, 495] on span "3" at bounding box center [298, 488] width 6 height 13
click at [278, 495] on span "2" at bounding box center [276, 488] width 5 height 13
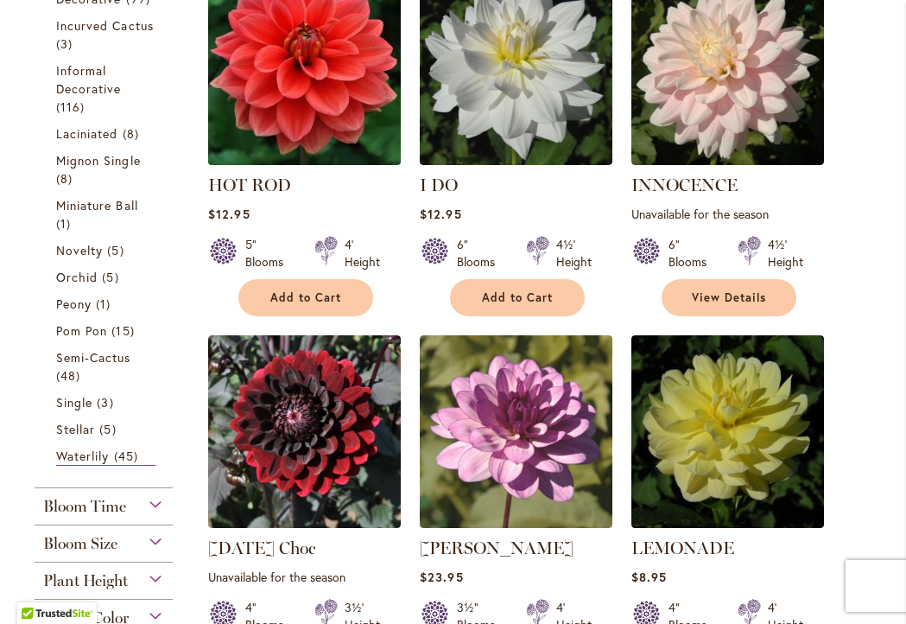
scroll to position [887, 0]
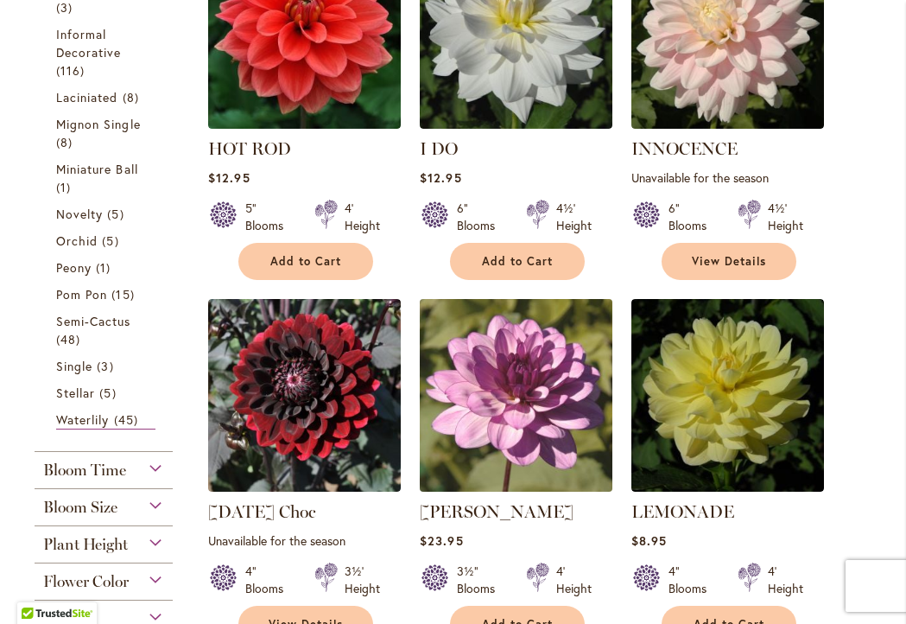
click at [522, 451] on img at bounding box center [517, 395] width 202 height 202
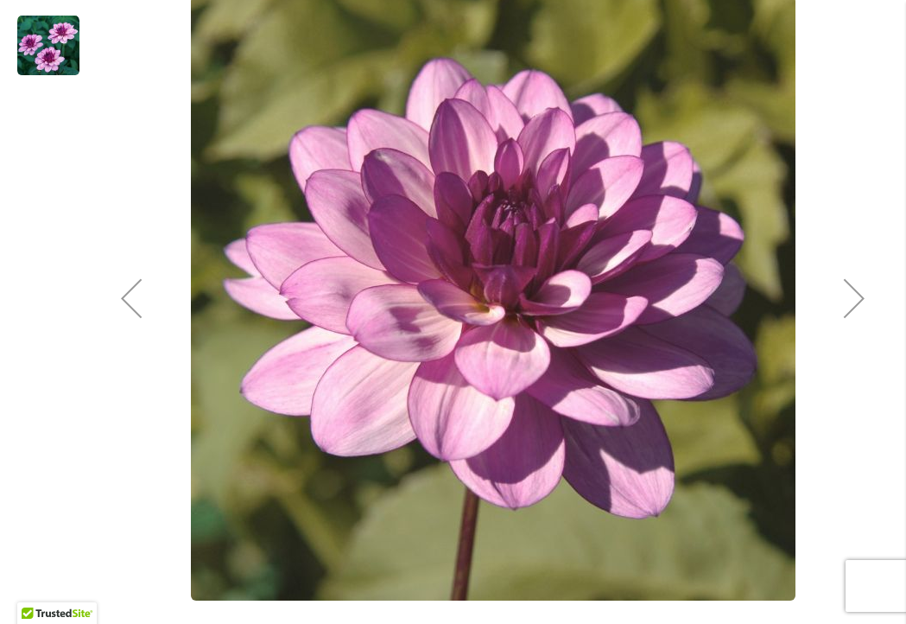
scroll to position [478, 0]
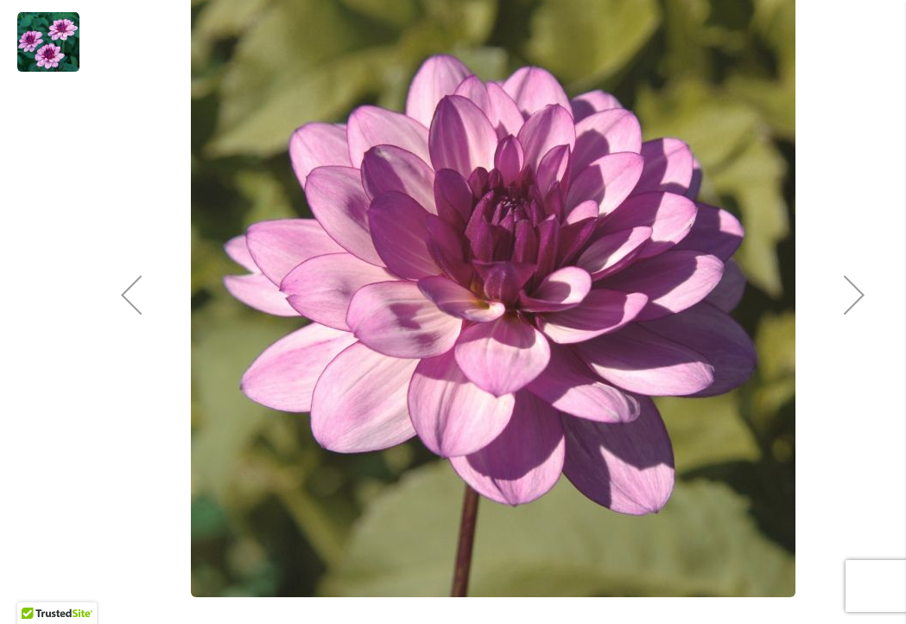
click at [849, 321] on div "Next" at bounding box center [854, 294] width 69 height 69
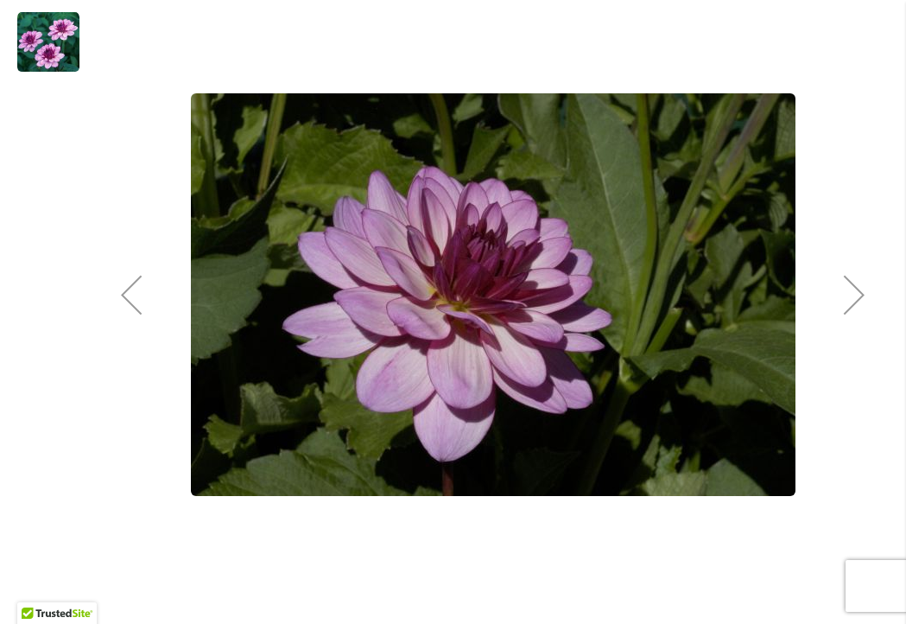
click at [849, 321] on div "Next" at bounding box center [854, 294] width 69 height 69
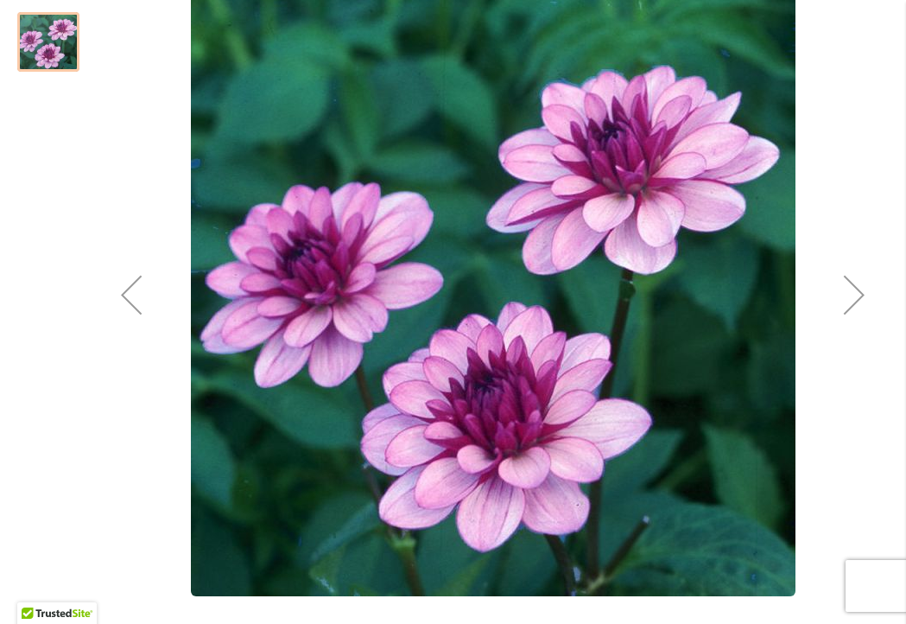
click at [849, 321] on div "Next" at bounding box center [854, 294] width 69 height 69
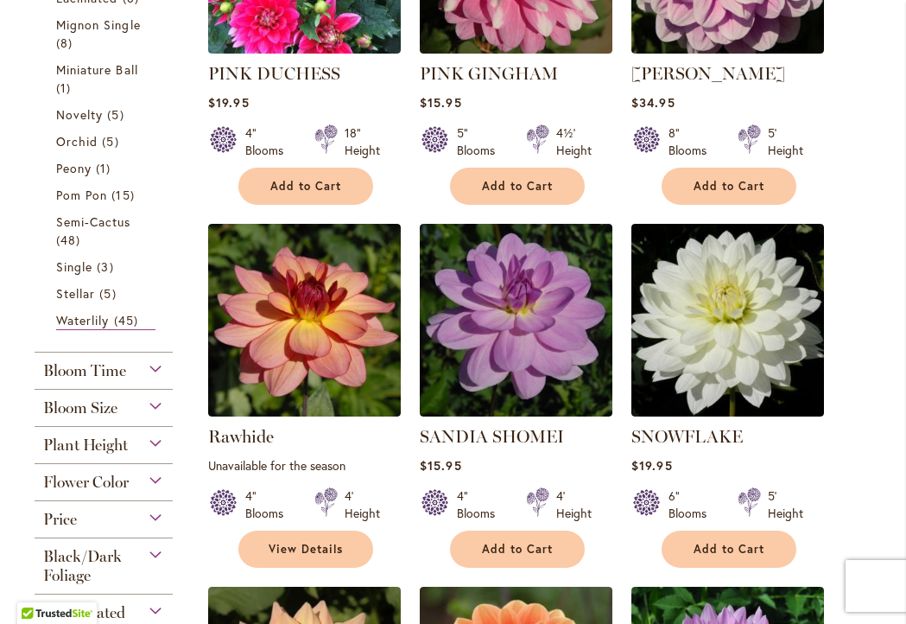
scroll to position [993, 0]
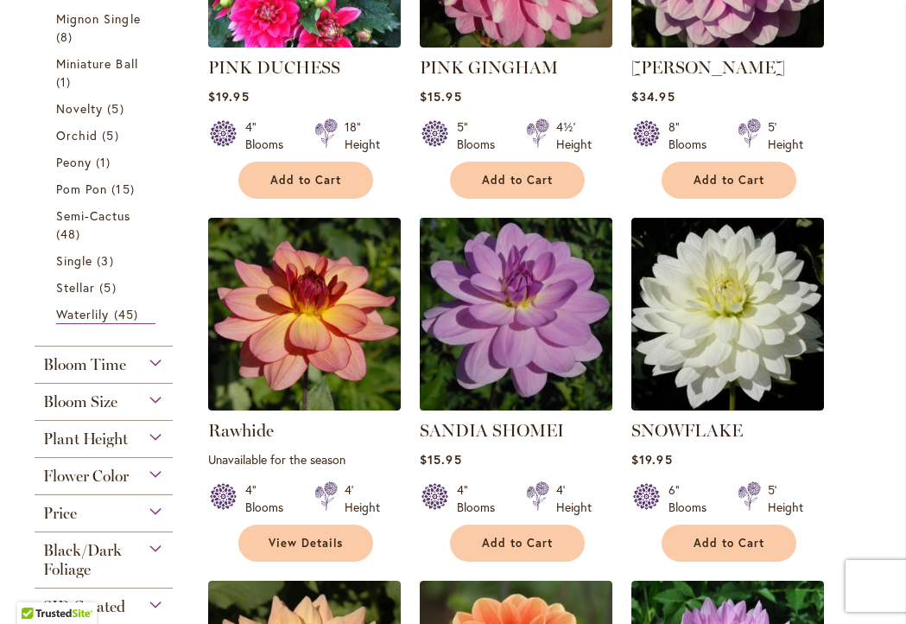
click at [555, 317] on img at bounding box center [517, 314] width 202 height 202
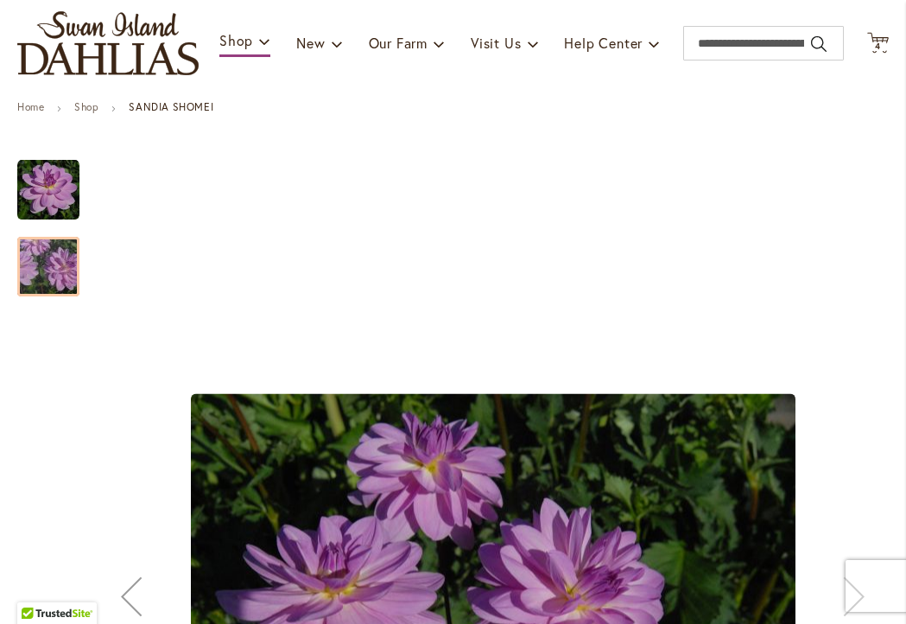
scroll to position [161, 0]
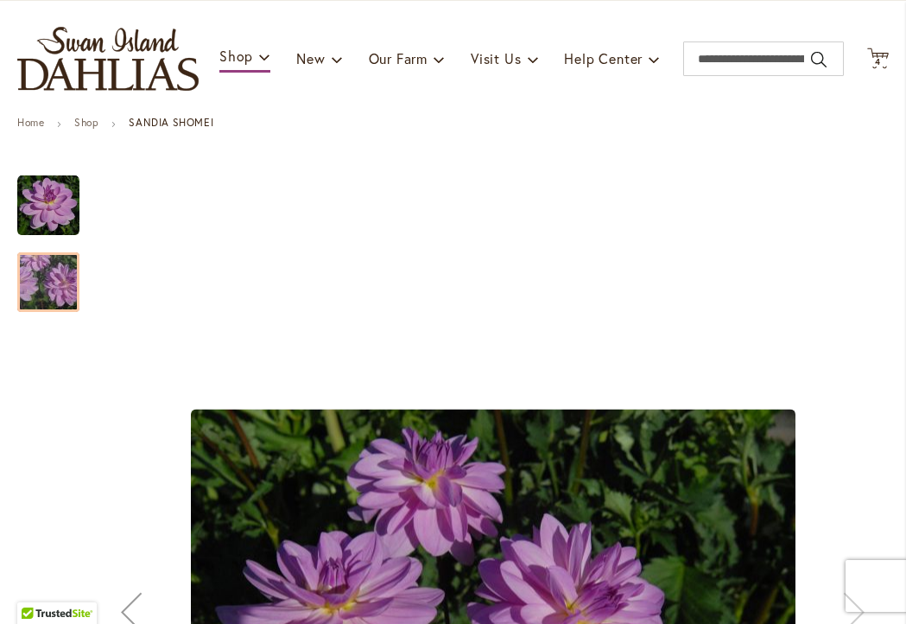
click at [29, 219] on img "SANDIA SHOMEI" at bounding box center [48, 206] width 62 height 62
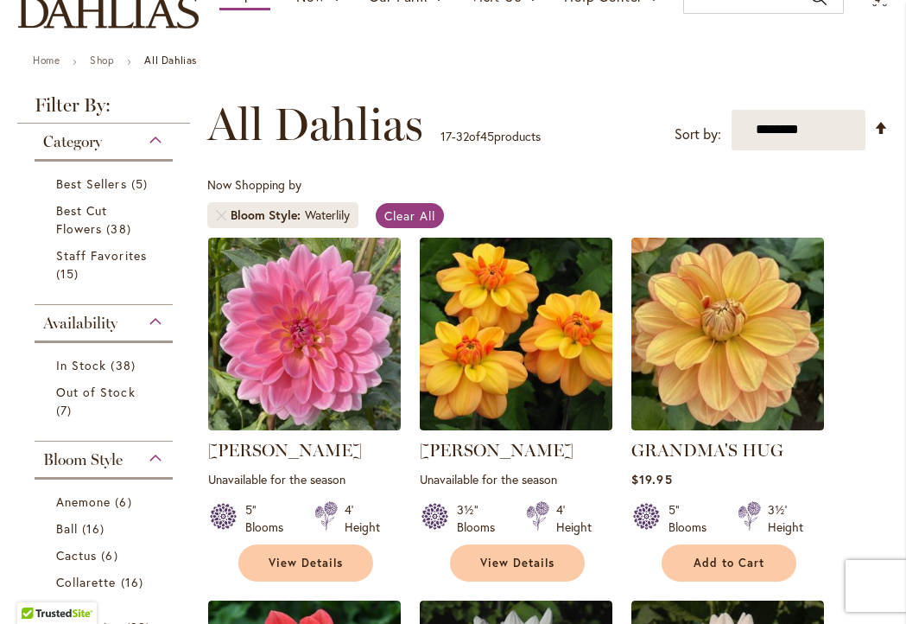
scroll to position [219, 0]
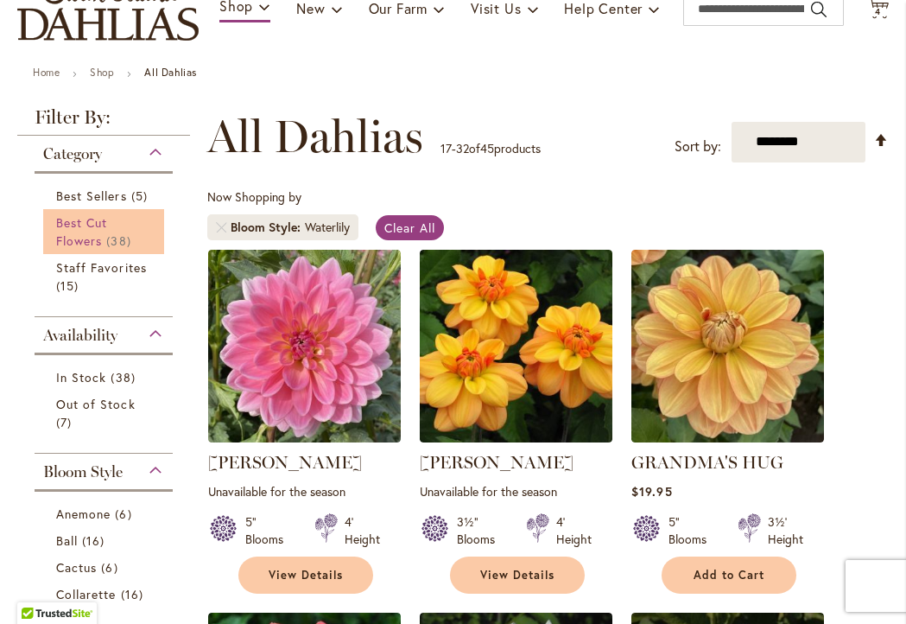
click at [110, 245] on link "Best Cut Flowers 38 items" at bounding box center [105, 231] width 99 height 36
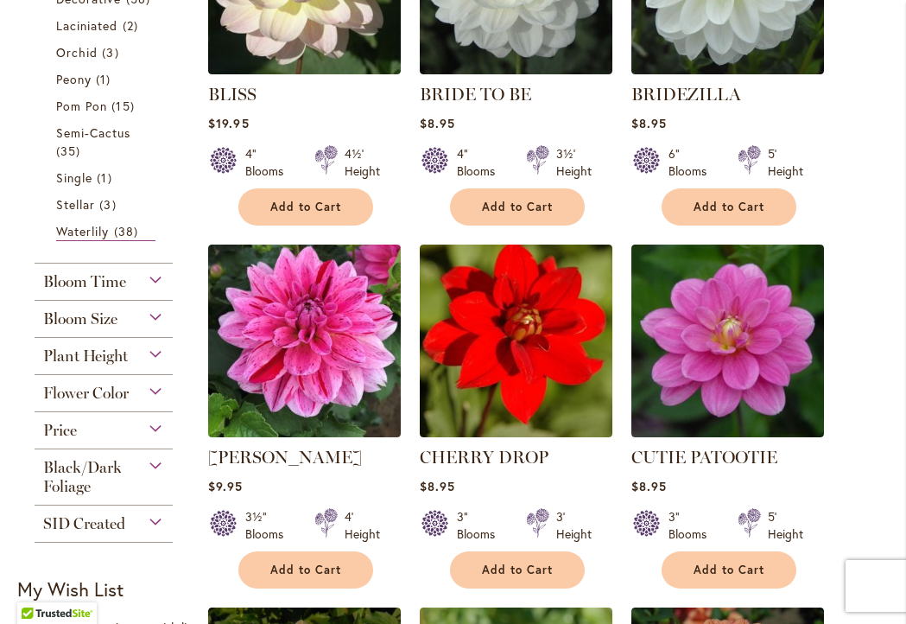
scroll to position [943, 0]
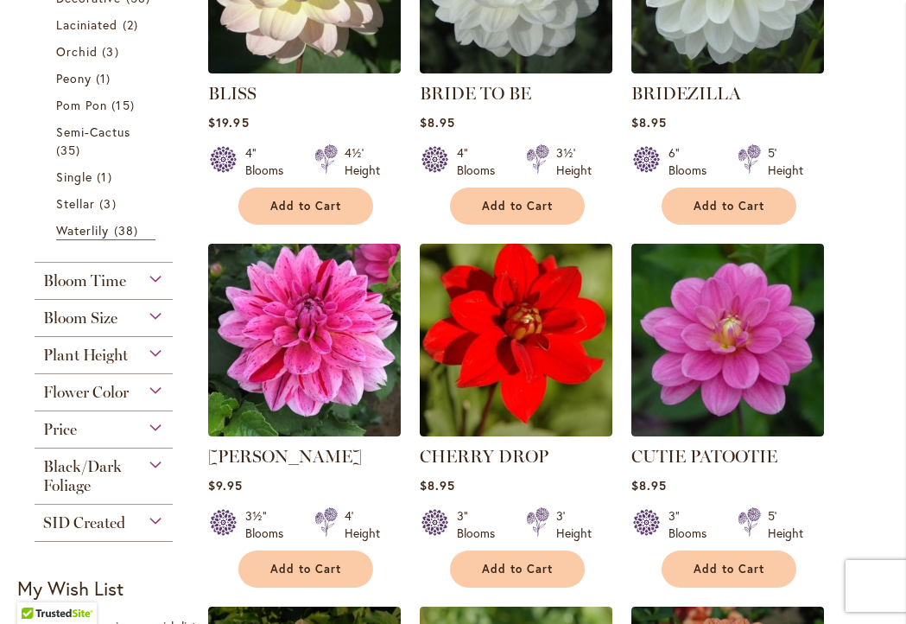
click at [154, 328] on div "Bloom Size" at bounding box center [104, 314] width 138 height 28
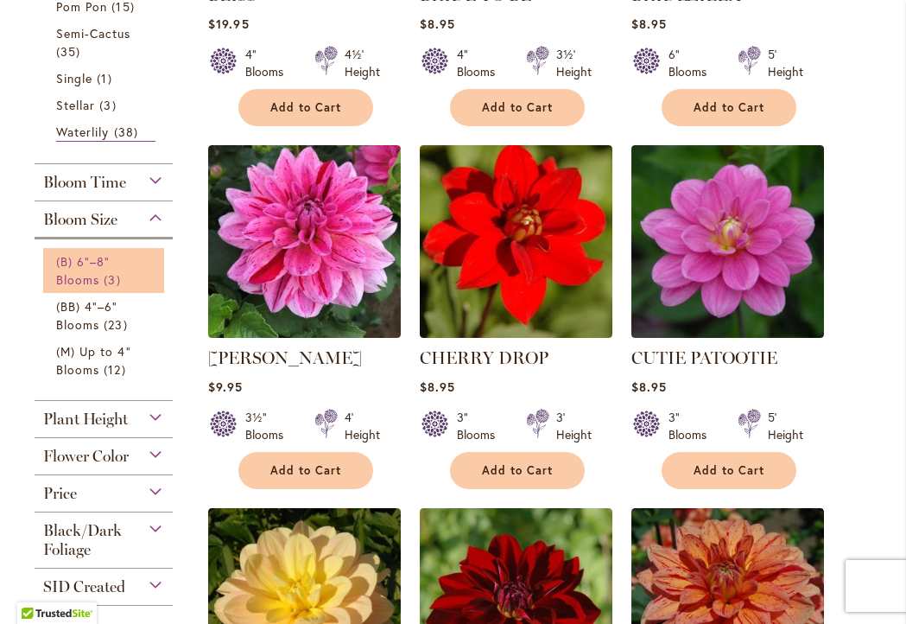
scroll to position [1041, 1]
click at [106, 283] on span "(B) 6"–8" Blooms" at bounding box center [83, 270] width 54 height 35
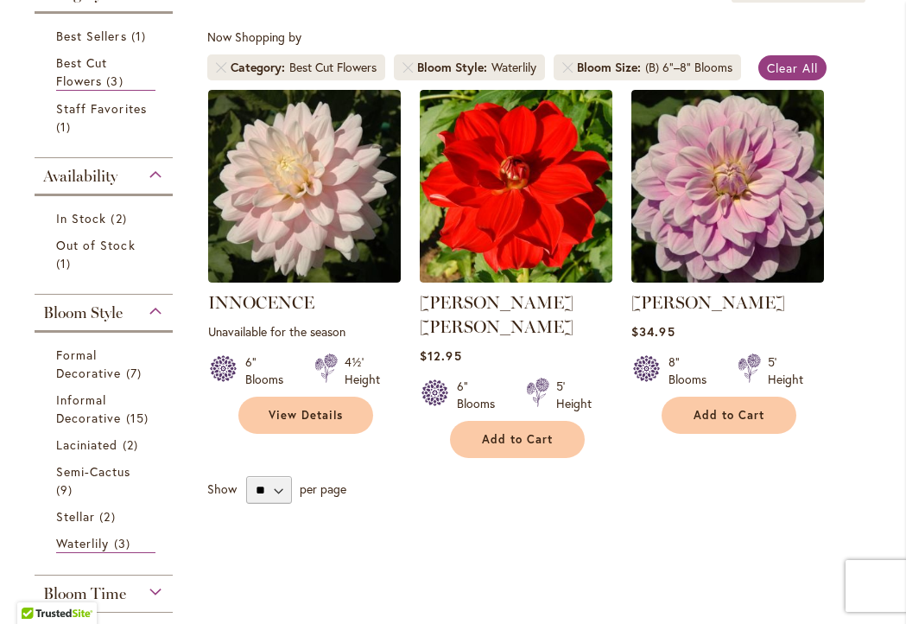
scroll to position [396, 0]
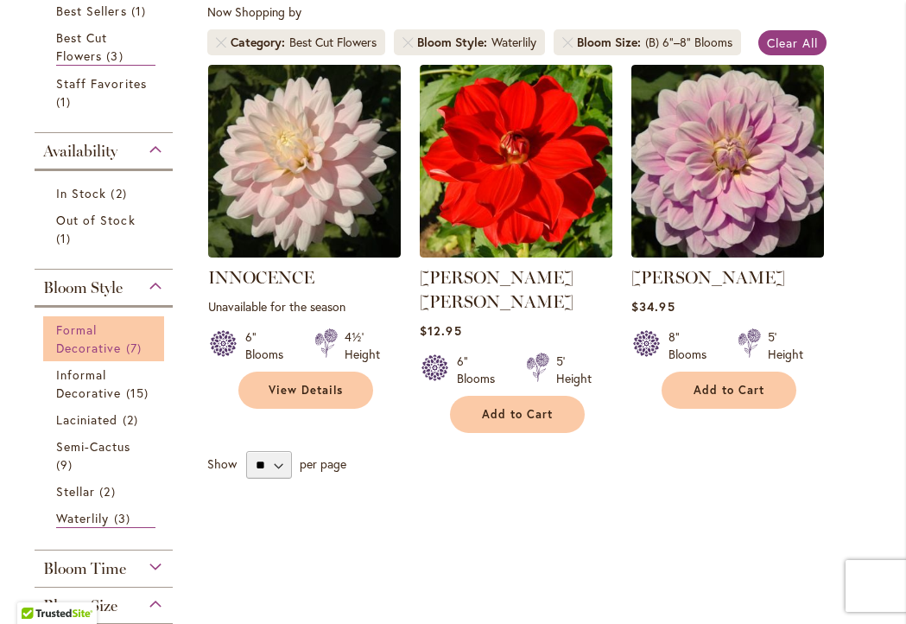
click at [135, 353] on link "Formal Decorative 7 items" at bounding box center [105, 339] width 99 height 36
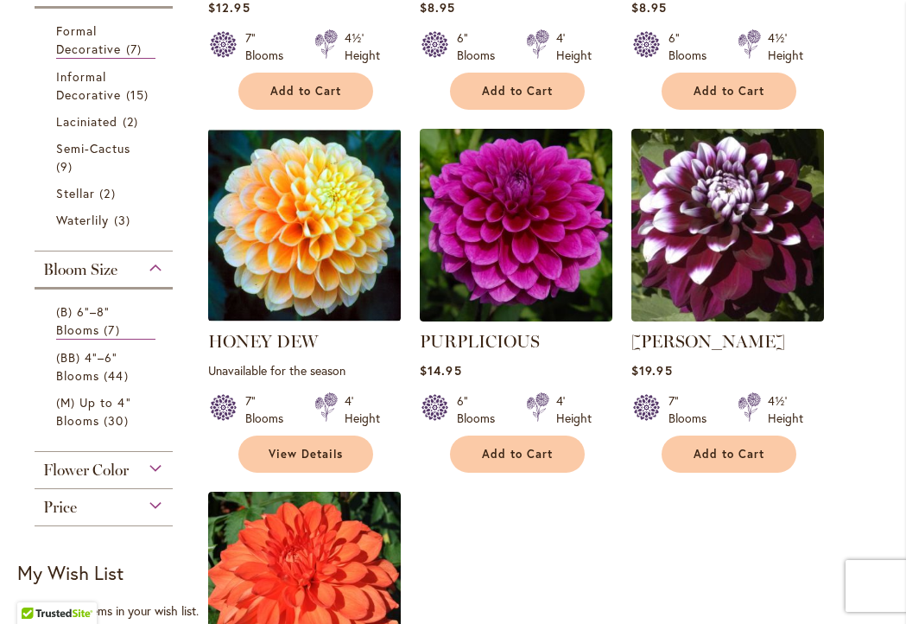
scroll to position [698, 0]
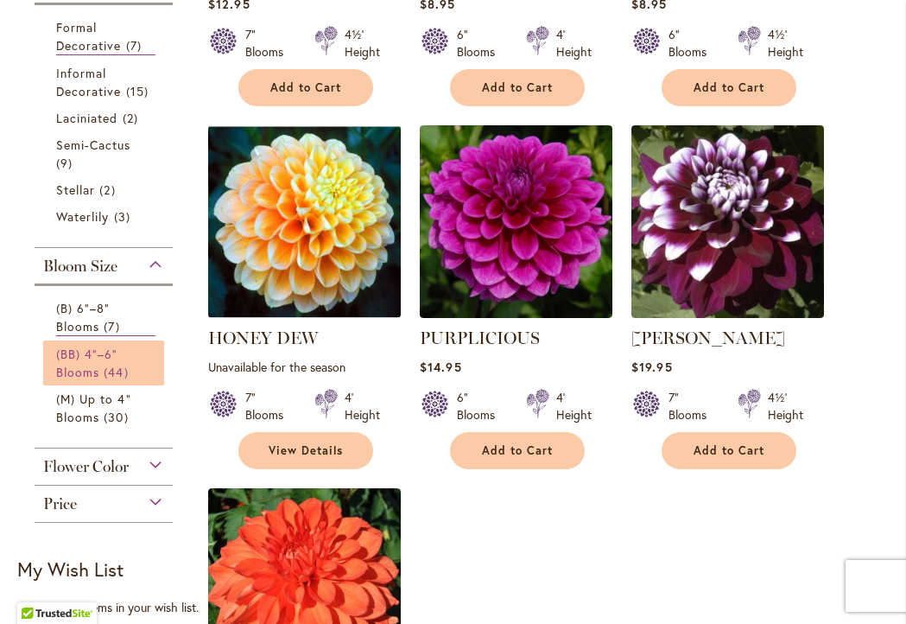
click at [142, 378] on link "(BB) 4"–6" Blooms 44 items" at bounding box center [105, 363] width 99 height 36
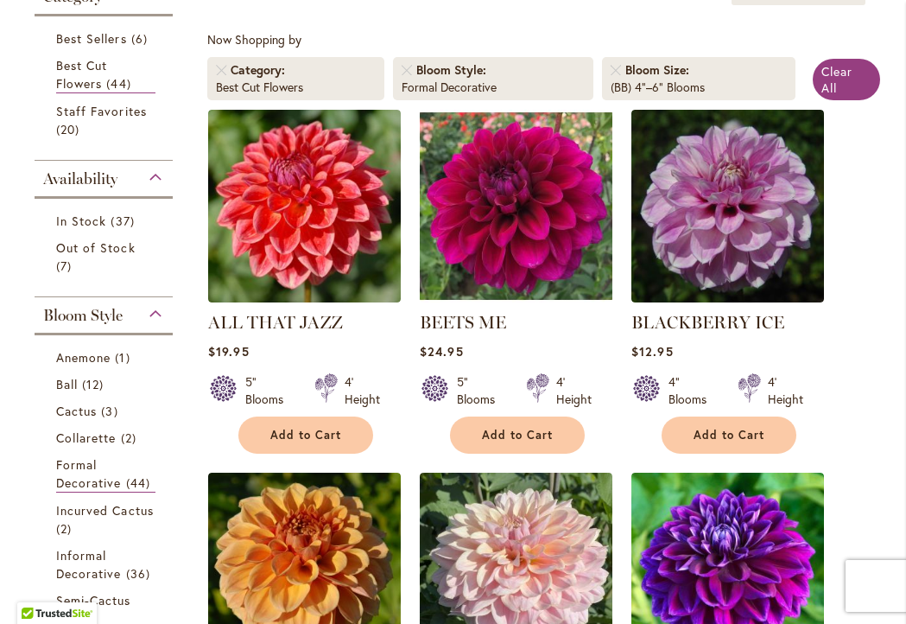
scroll to position [367, 0]
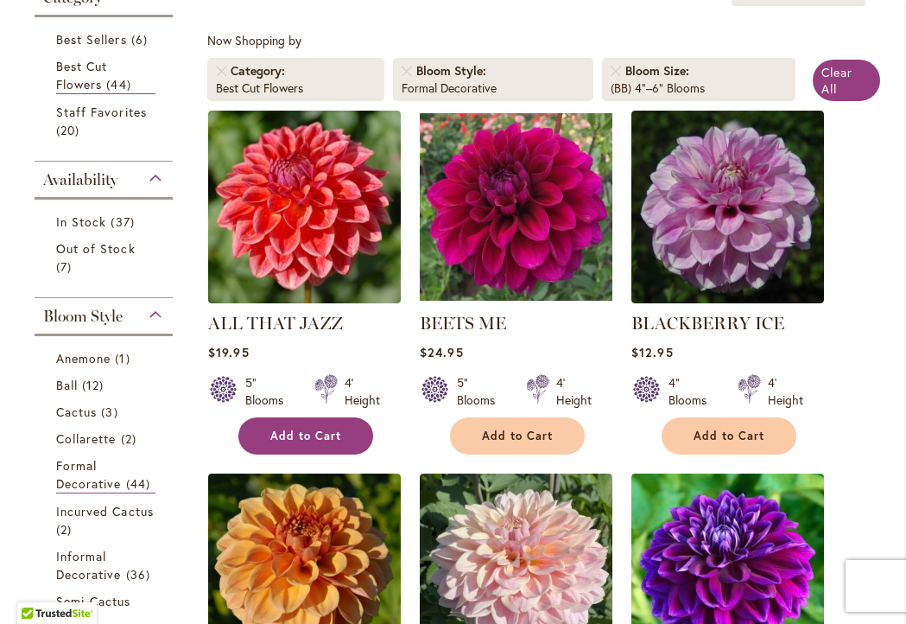
click at [300, 443] on button "Add to Cart" at bounding box center [306, 435] width 135 height 37
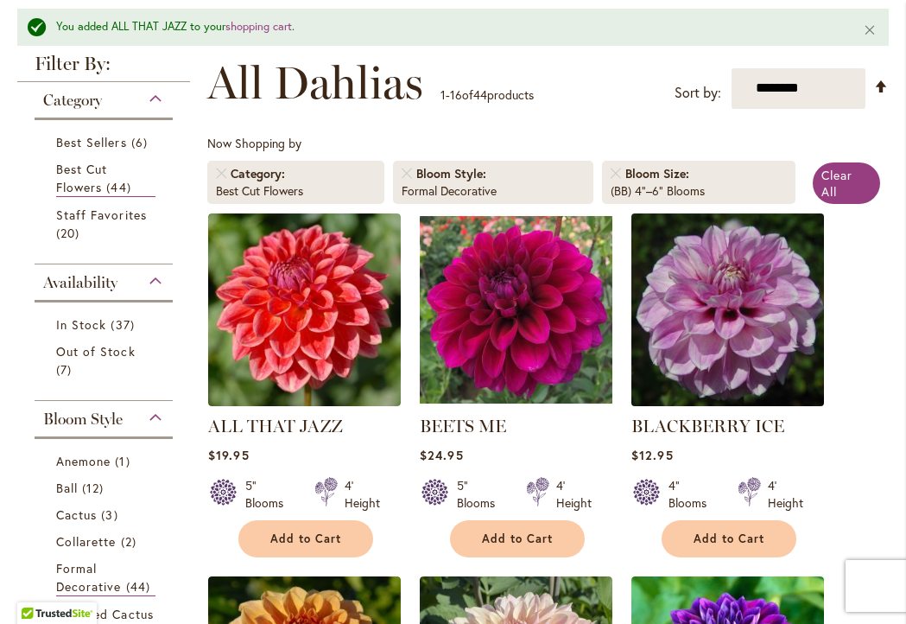
scroll to position [308, 0]
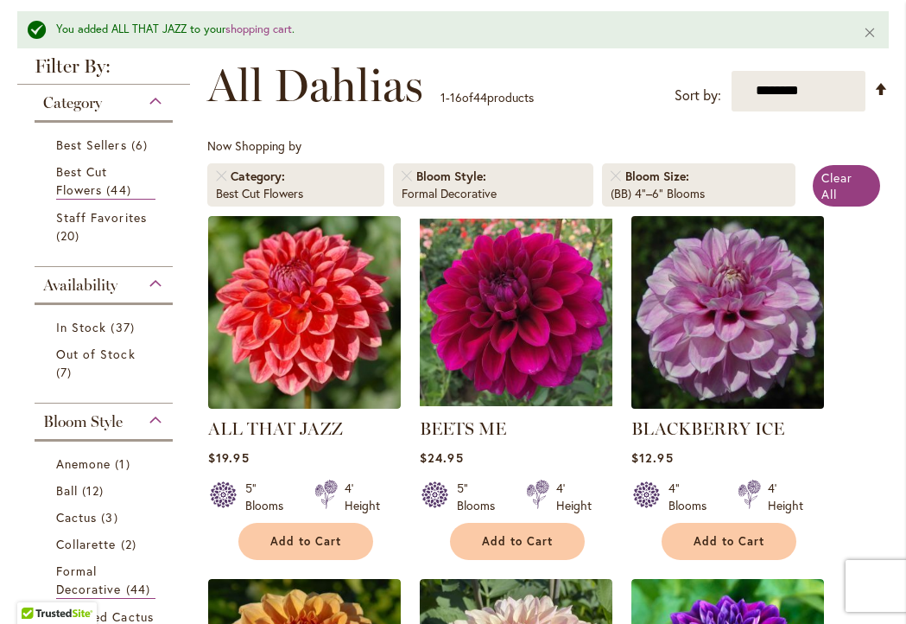
click at [765, 310] on img at bounding box center [728, 312] width 202 height 202
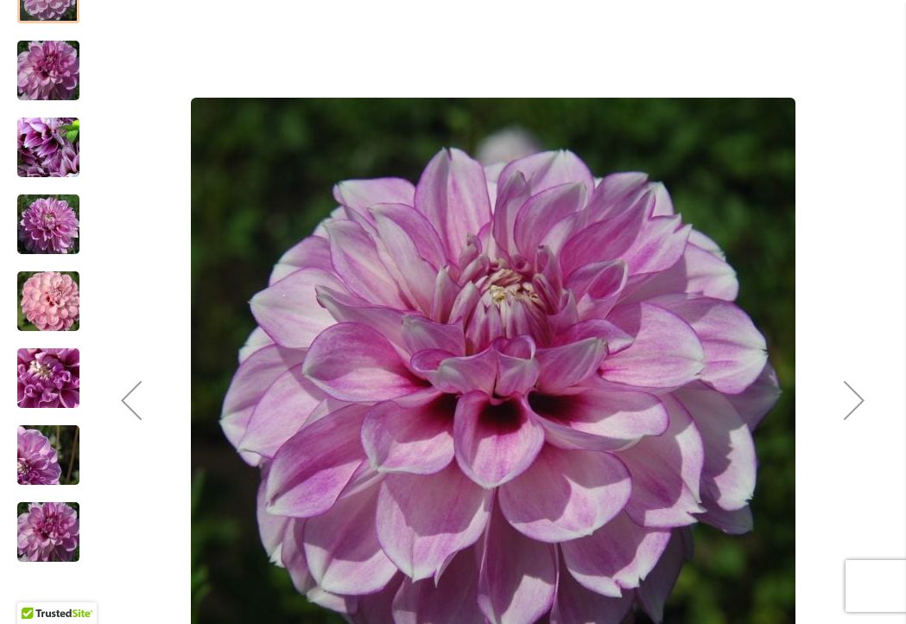
scroll to position [373, 0]
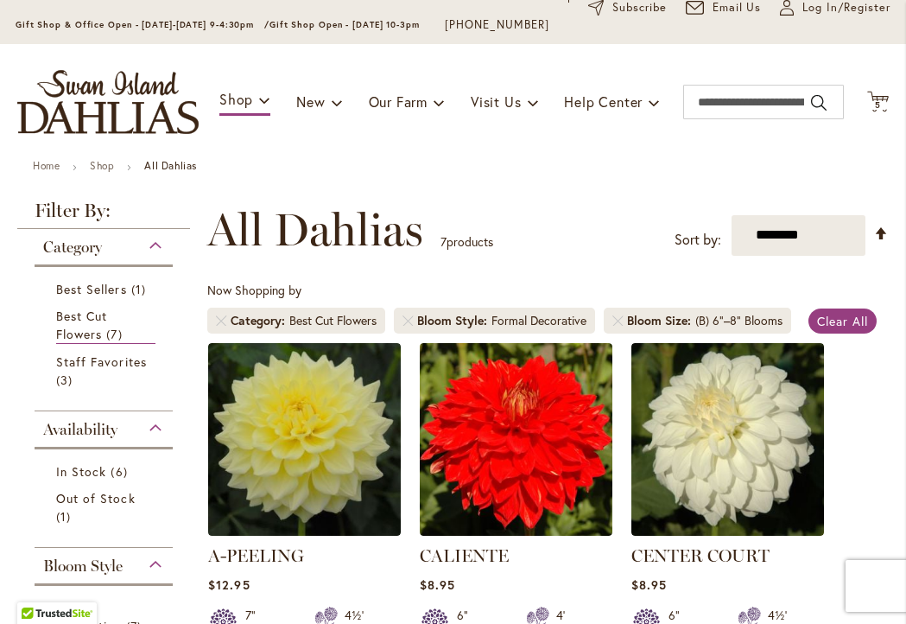
scroll to position [116, 0]
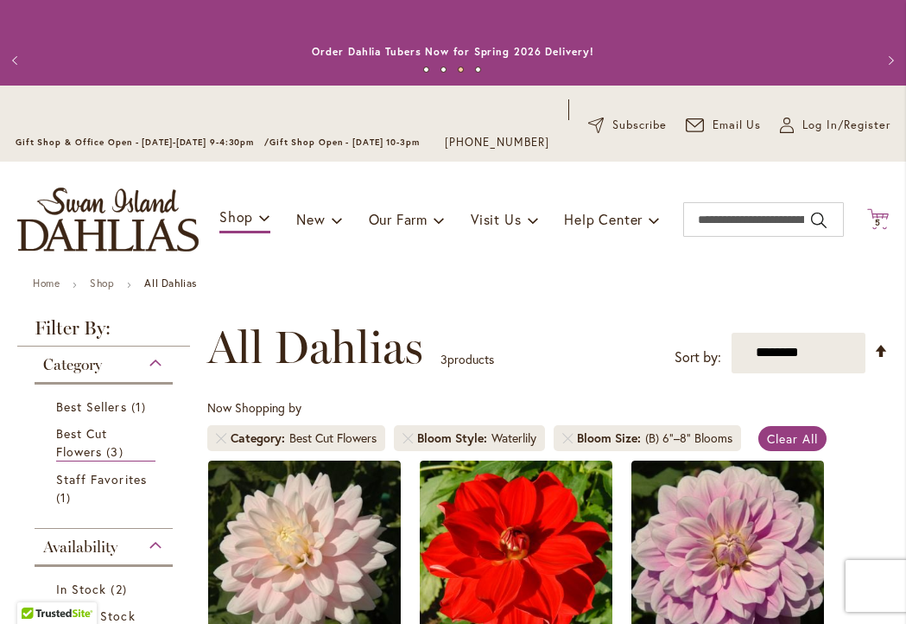
click at [883, 229] on icon at bounding box center [879, 218] width 22 height 21
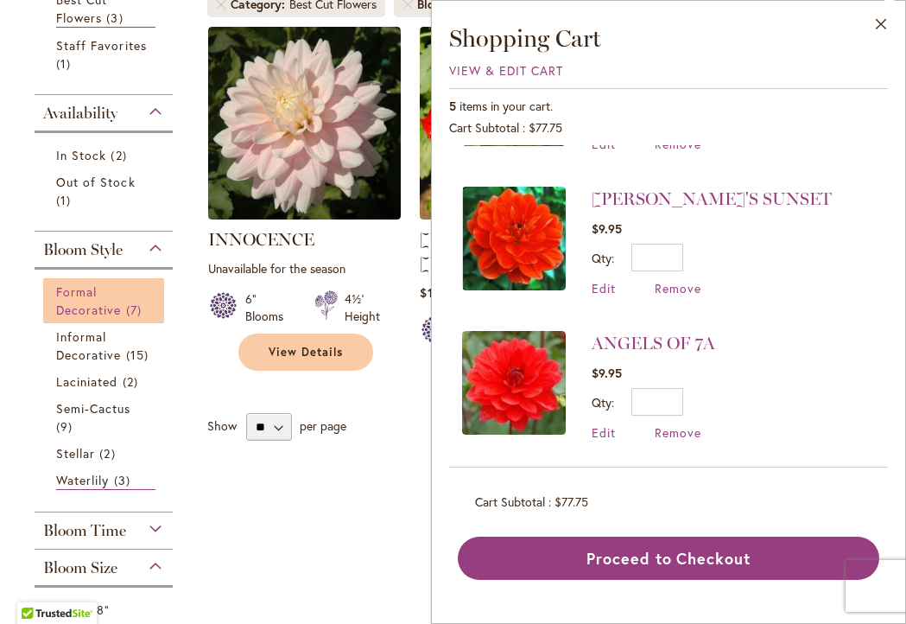
scroll to position [440, 0]
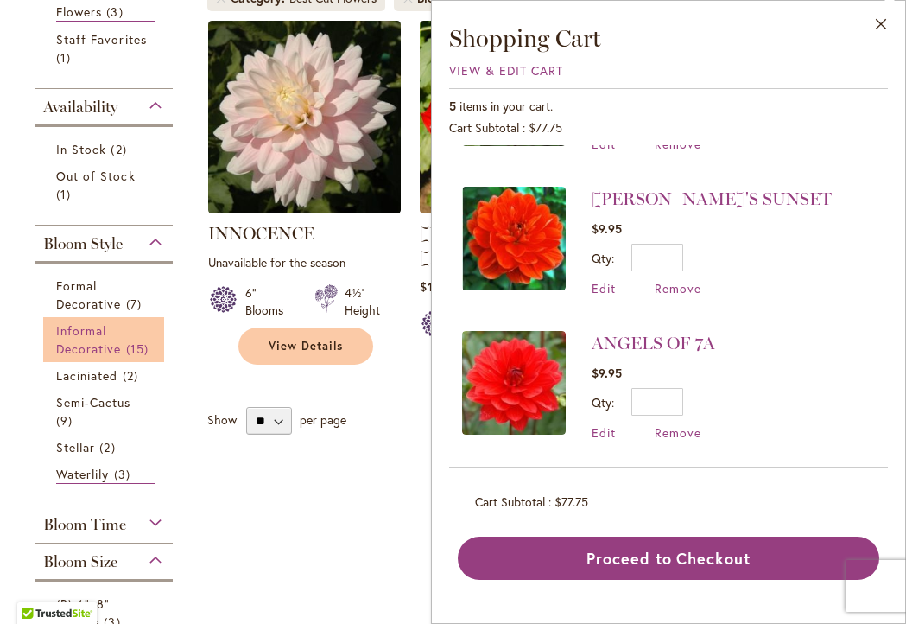
click at [149, 356] on span "15 items" at bounding box center [139, 349] width 27 height 18
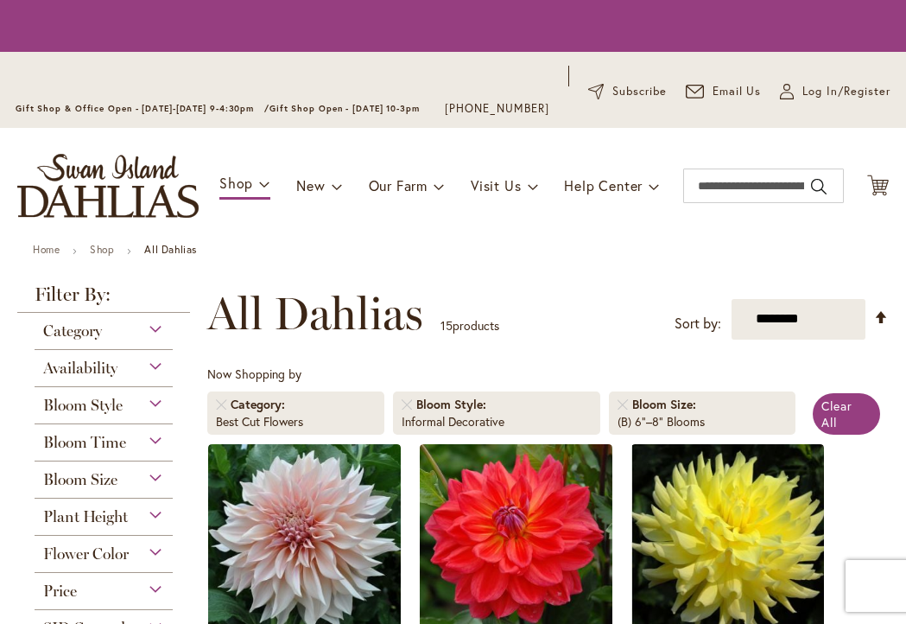
click at [128, 351] on div "Filter By: Category Best Sellers 3 items Best Cut Flowers 15 items Staff Favori…" at bounding box center [103, 466] width 173 height 362
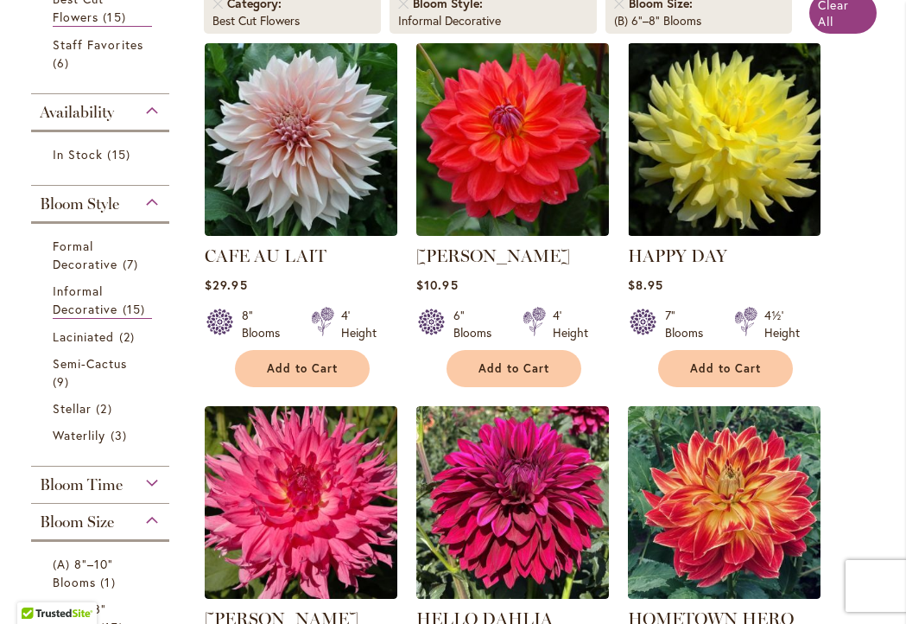
scroll to position [446, 3]
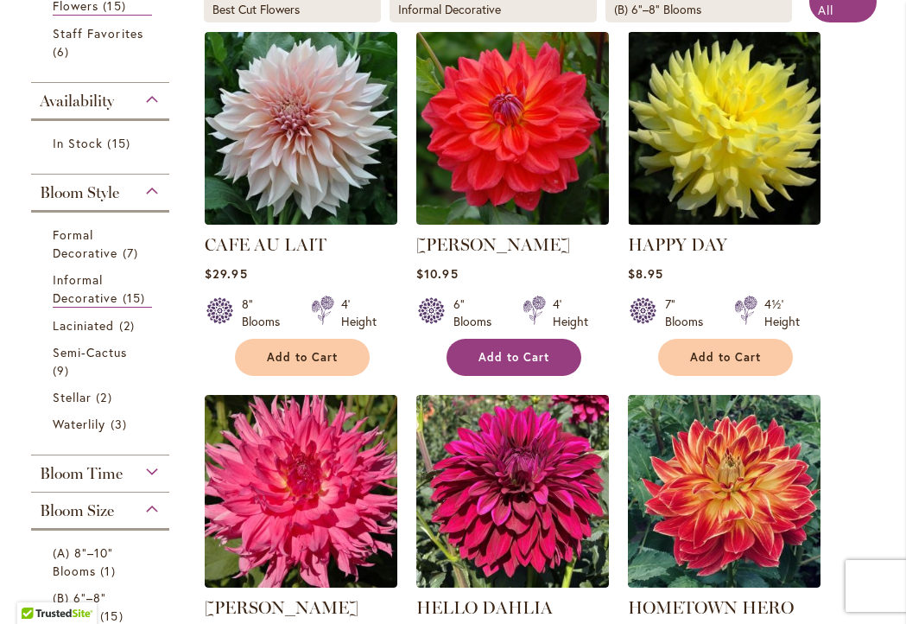
click at [510, 365] on span "Add to Cart" at bounding box center [514, 357] width 71 height 15
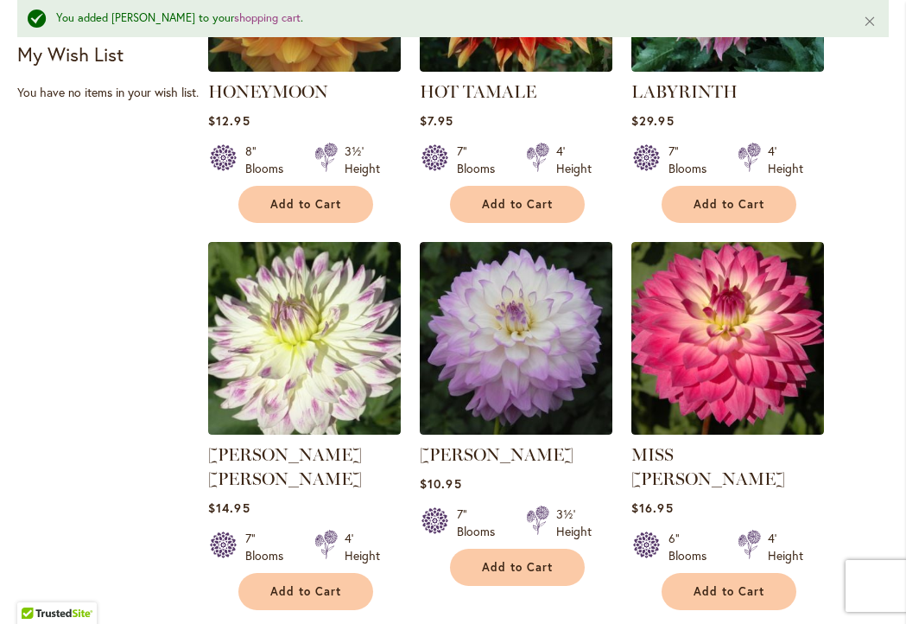
scroll to position [1377, 0]
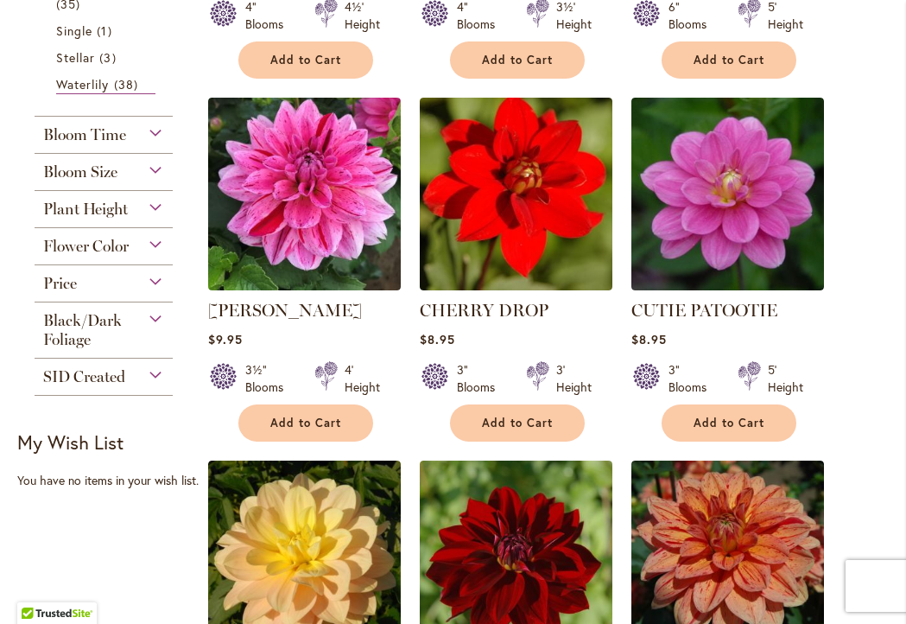
scroll to position [1092, 0]
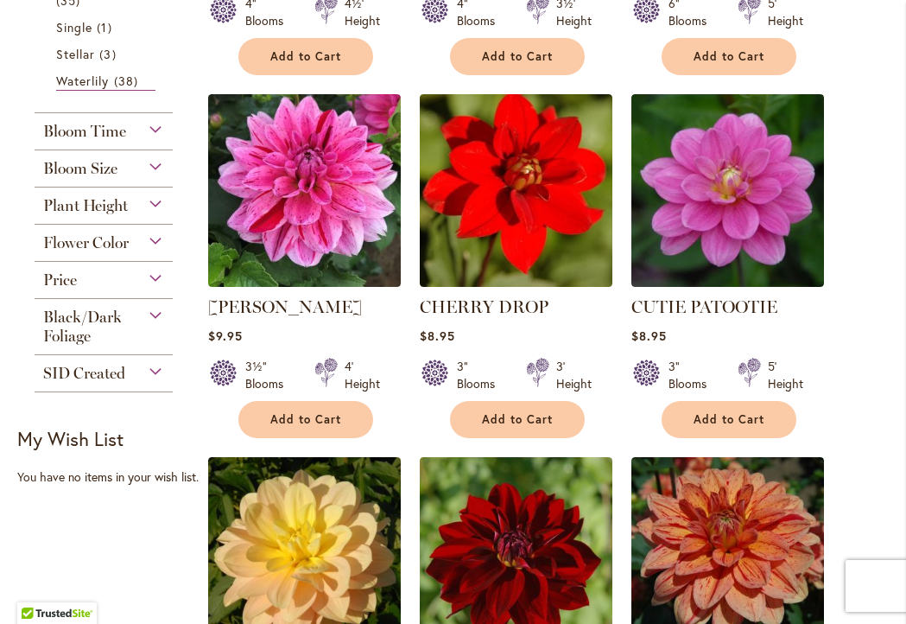
click at [156, 252] on div "Flower Color" at bounding box center [104, 239] width 138 height 28
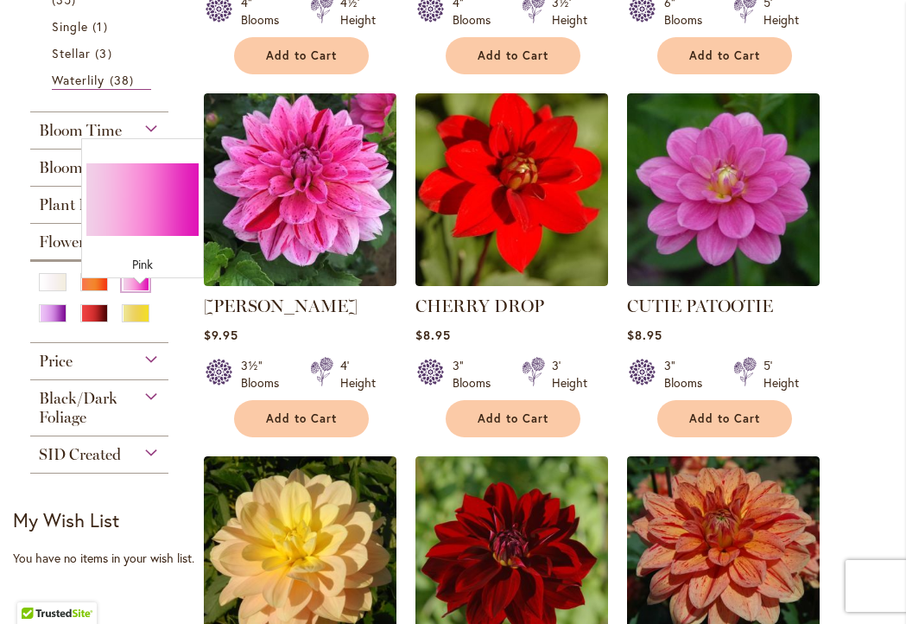
scroll to position [1091, 4]
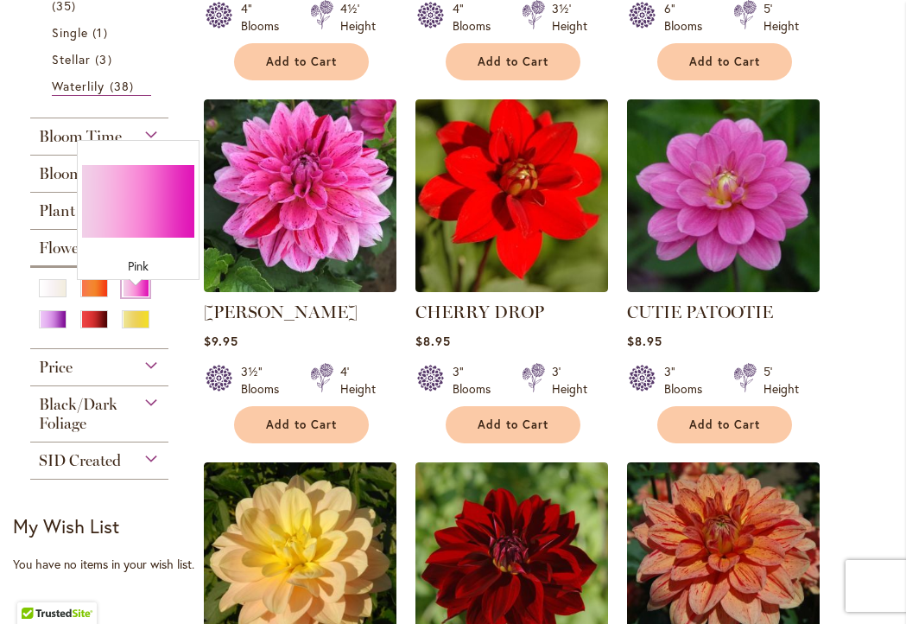
click at [136, 295] on form at bounding box center [99, 310] width 126 height 67
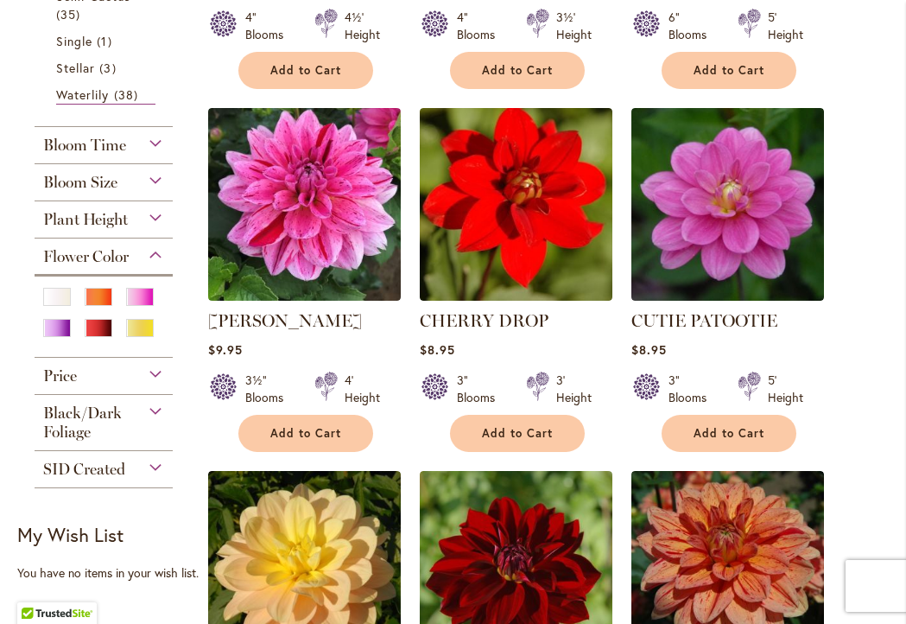
scroll to position [1123, 0]
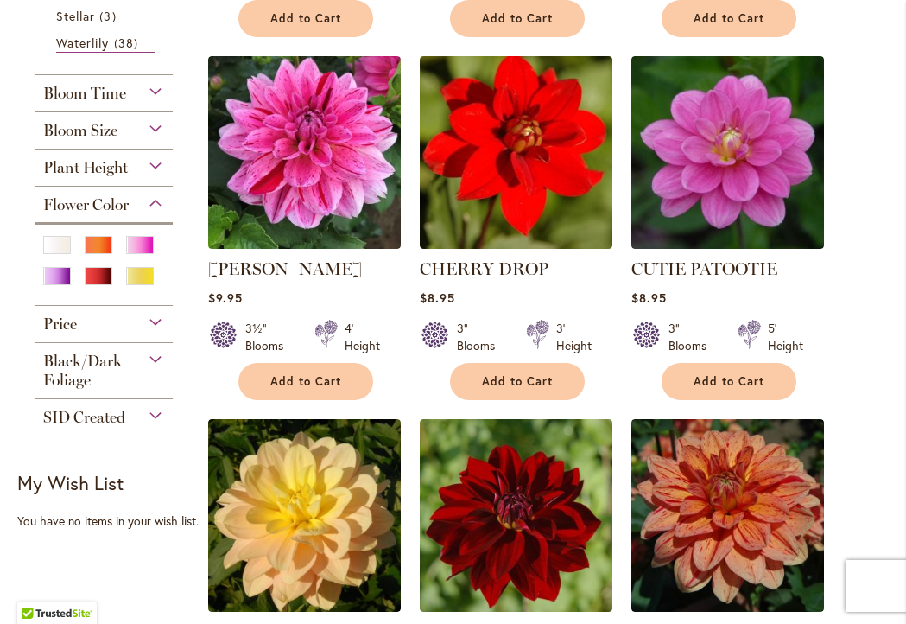
click at [165, 274] on form at bounding box center [104, 266] width 126 height 67
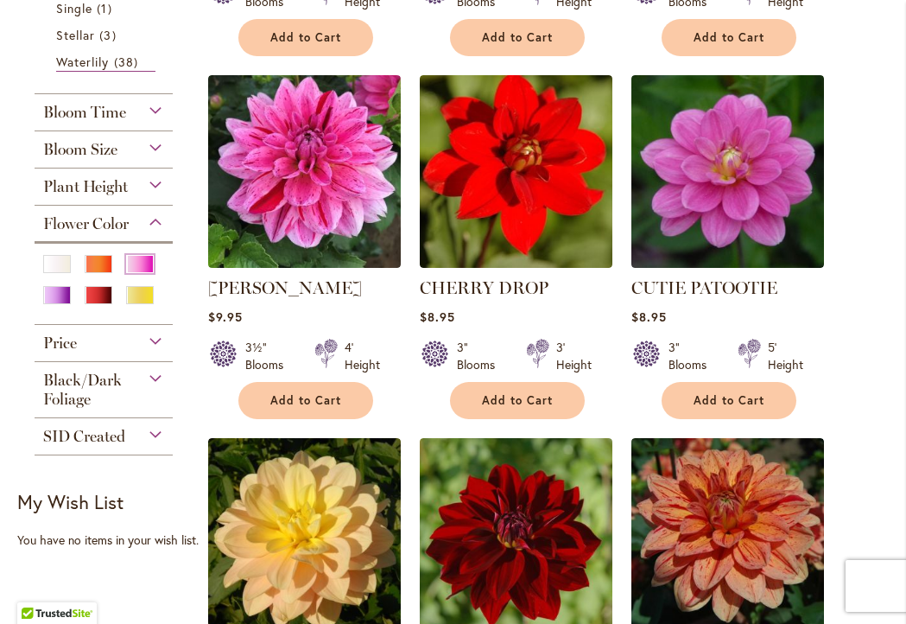
scroll to position [1118, 0]
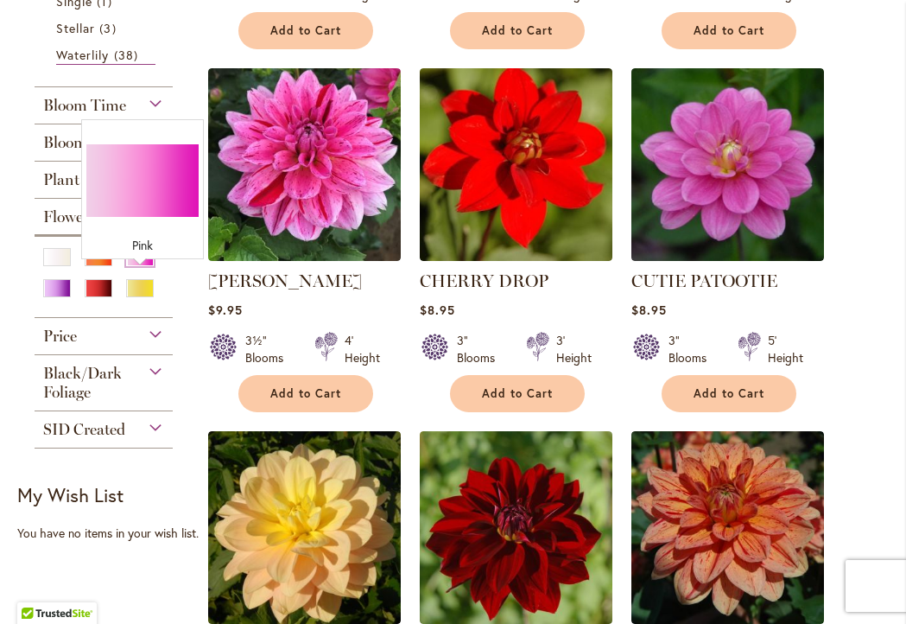
click at [149, 266] on div "Pink" at bounding box center [140, 257] width 28 height 18
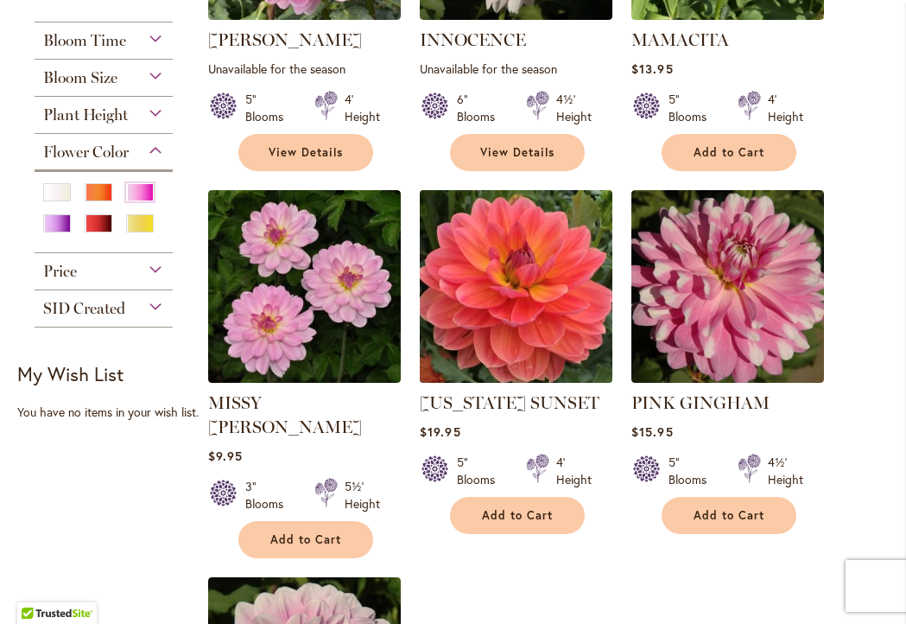
scroll to position [995, 0]
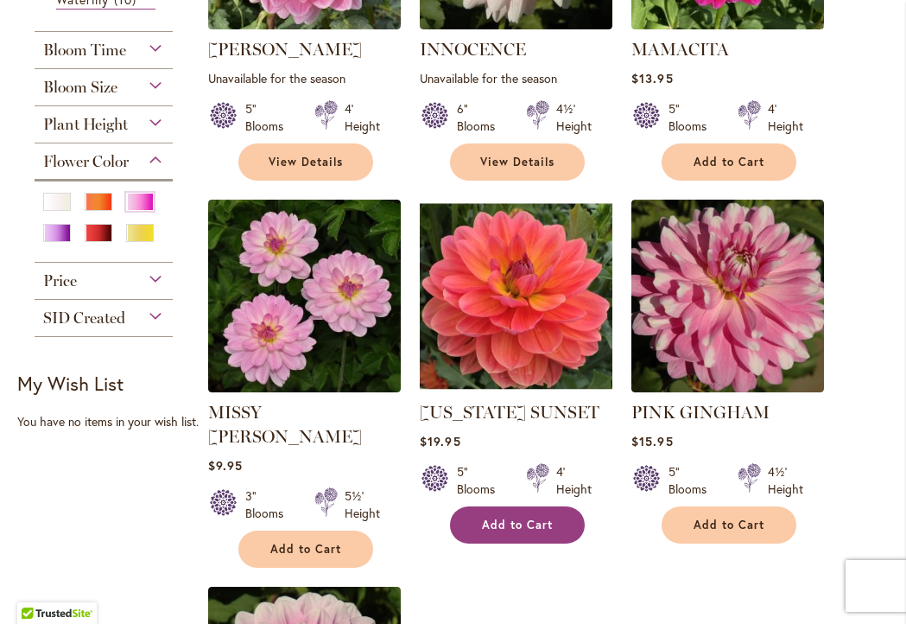
click at [527, 530] on button "Add to Cart" at bounding box center [517, 524] width 135 height 37
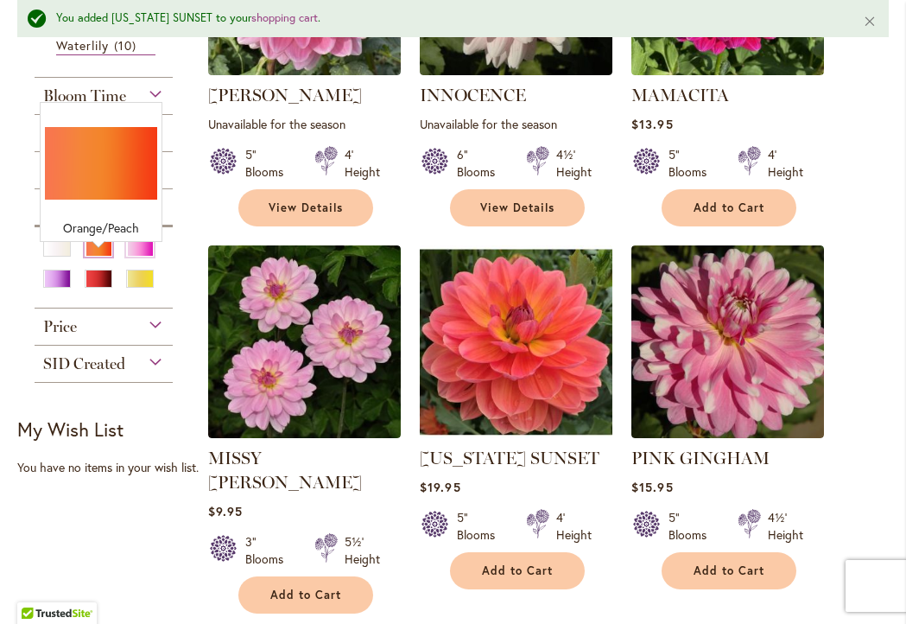
click at [98, 257] on div "Orange/Peach" at bounding box center [99, 248] width 28 height 18
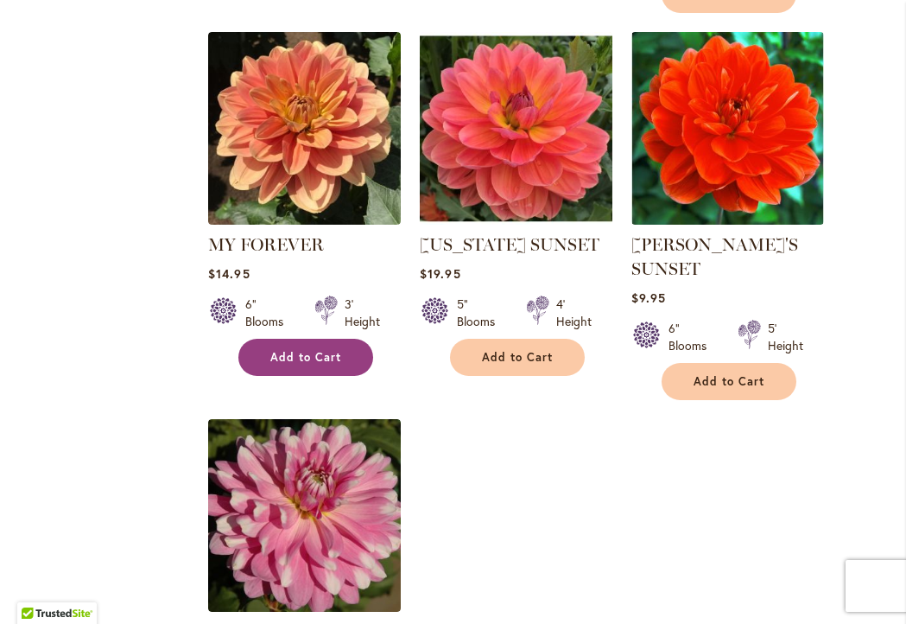
click at [328, 350] on span "Add to Cart" at bounding box center [305, 357] width 71 height 15
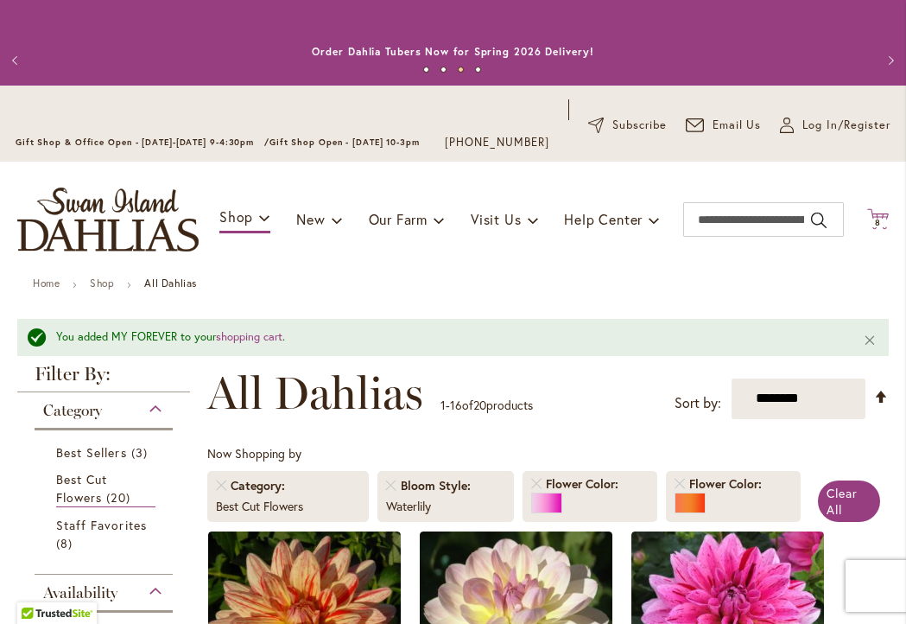
click at [878, 228] on span "8" at bounding box center [878, 222] width 6 height 11
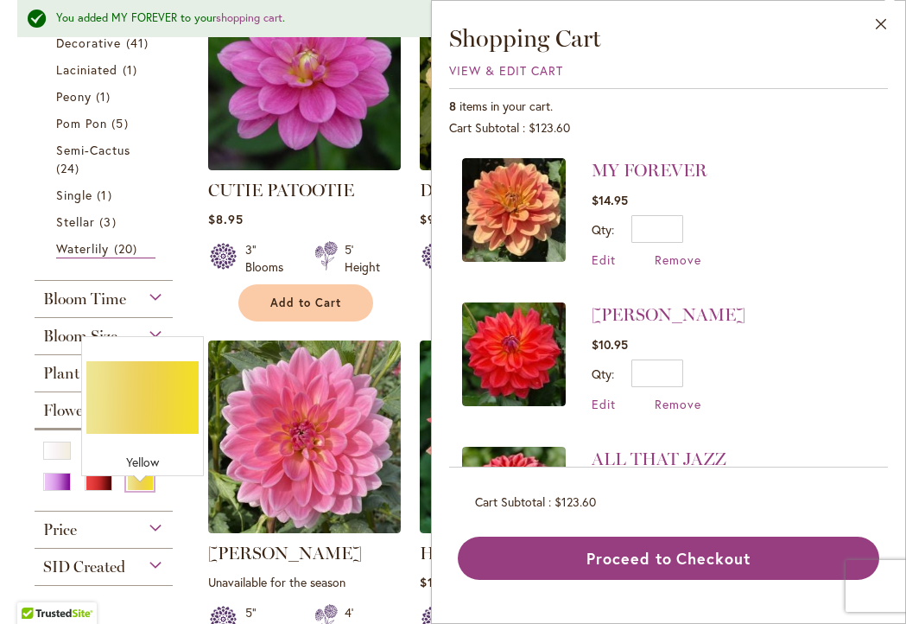
click at [140, 491] on div "Yellow" at bounding box center [140, 482] width 28 height 18
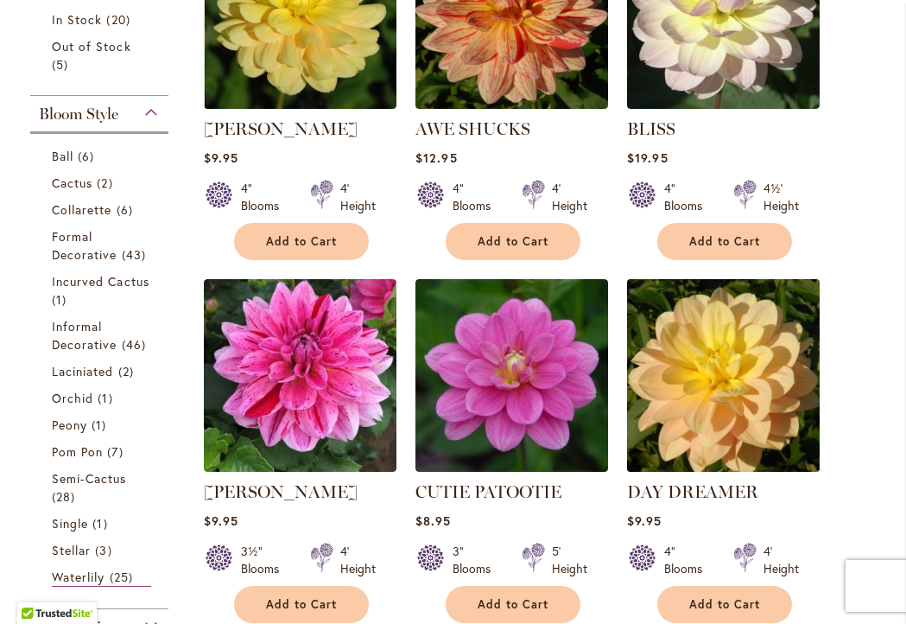
scroll to position [567, 4]
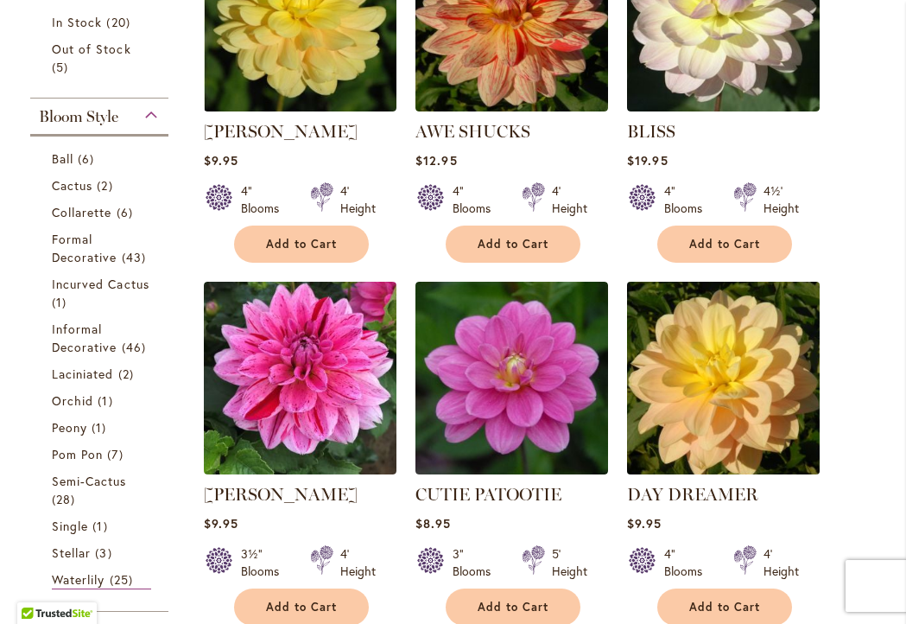
click at [756, 389] on img at bounding box center [724, 378] width 202 height 202
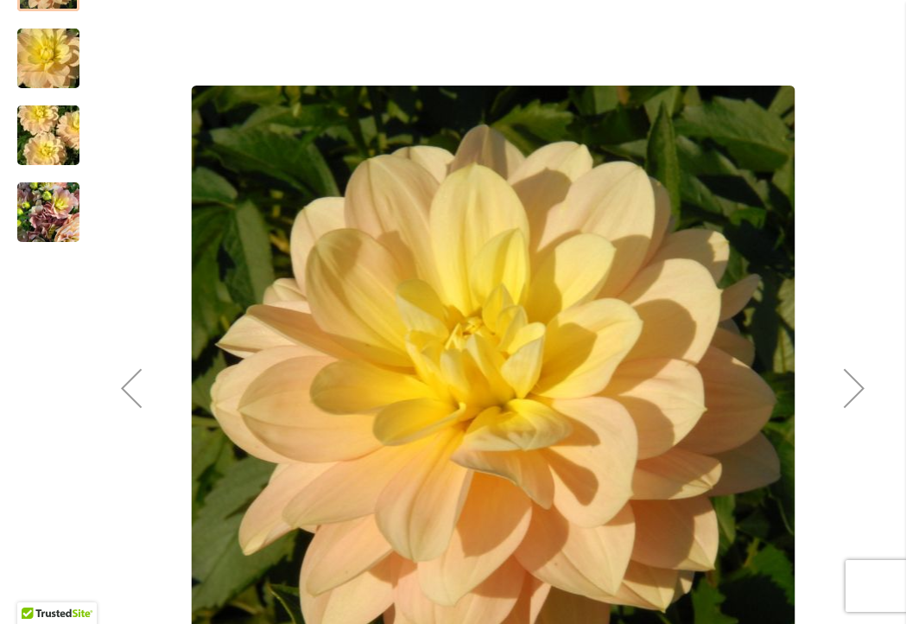
scroll to position [386, 0]
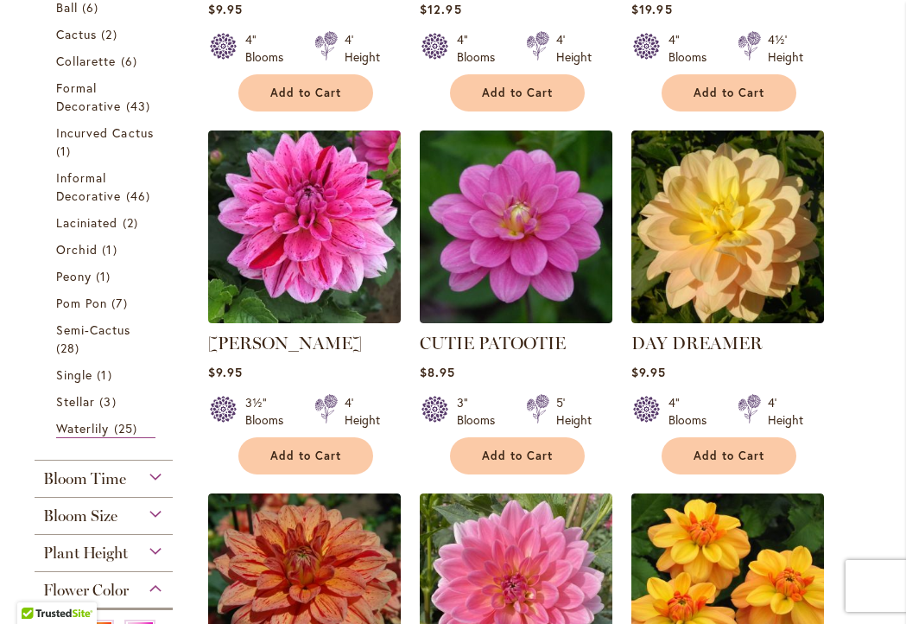
scroll to position [731, 0]
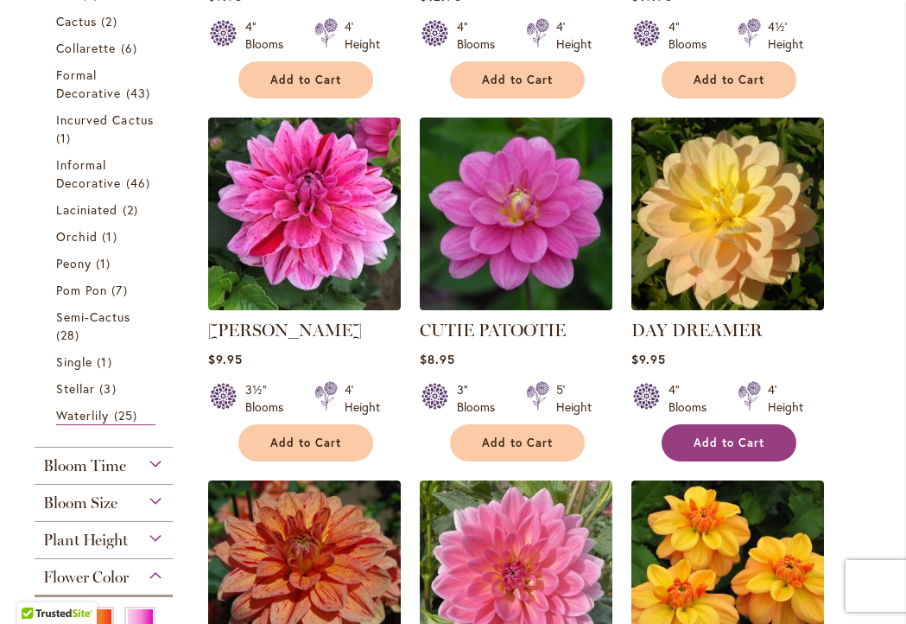
click at [735, 461] on button "Add to Cart" at bounding box center [729, 442] width 135 height 37
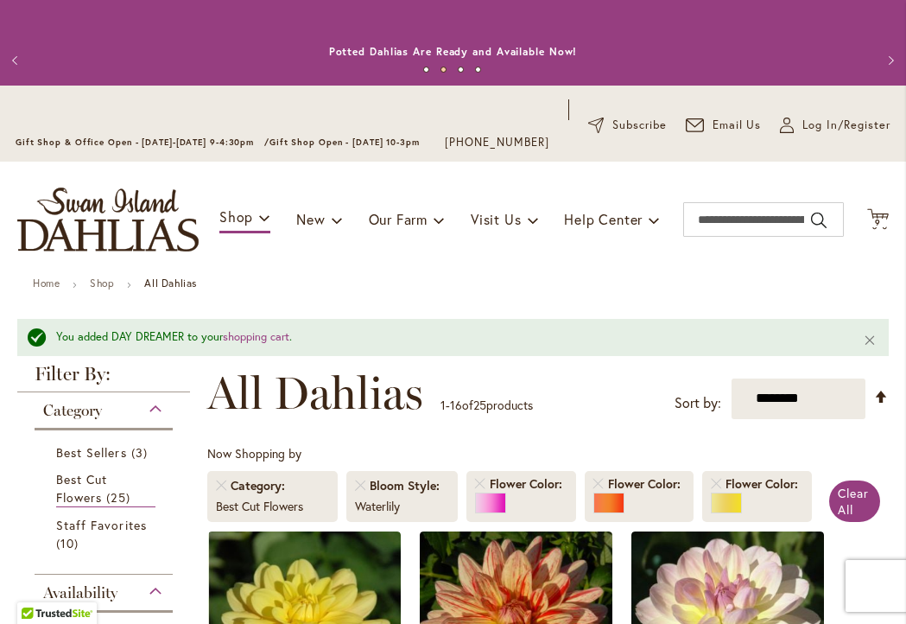
scroll to position [0, 0]
click at [883, 227] on span "9 9 items" at bounding box center [878, 223] width 17 height 9
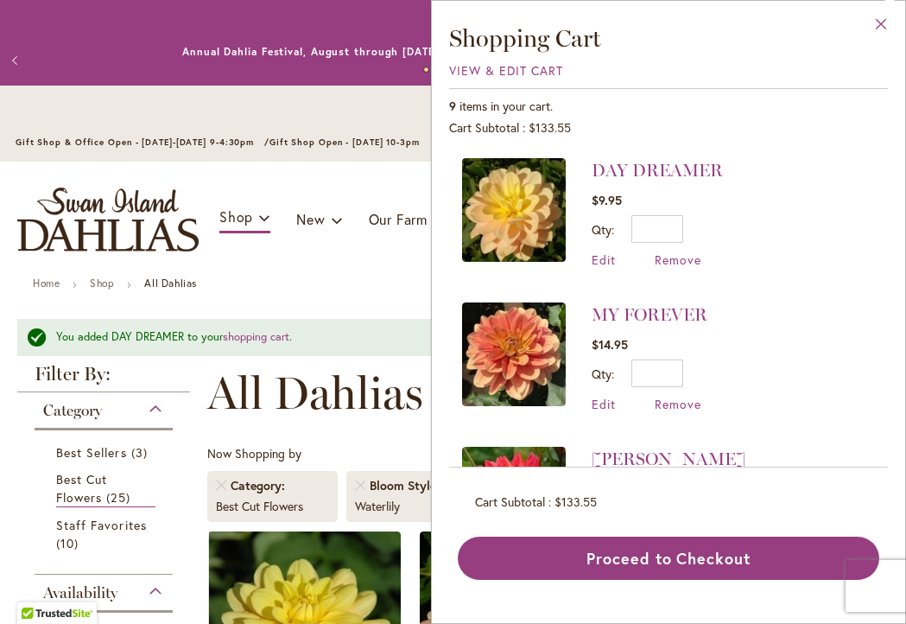
click at [887, 22] on button "Close" at bounding box center [882, 28] width 48 height 54
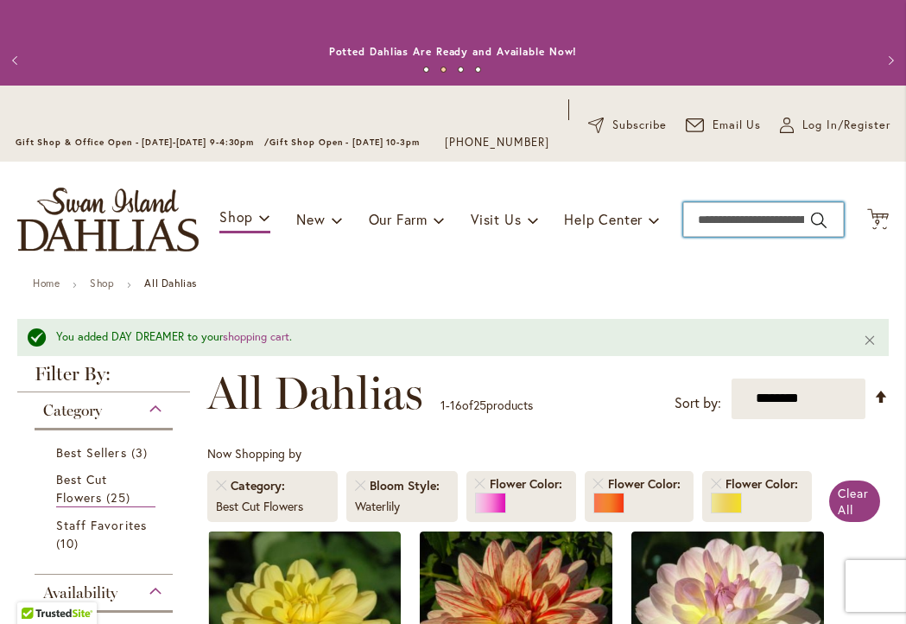
click at [701, 237] on input "Search" at bounding box center [764, 219] width 161 height 35
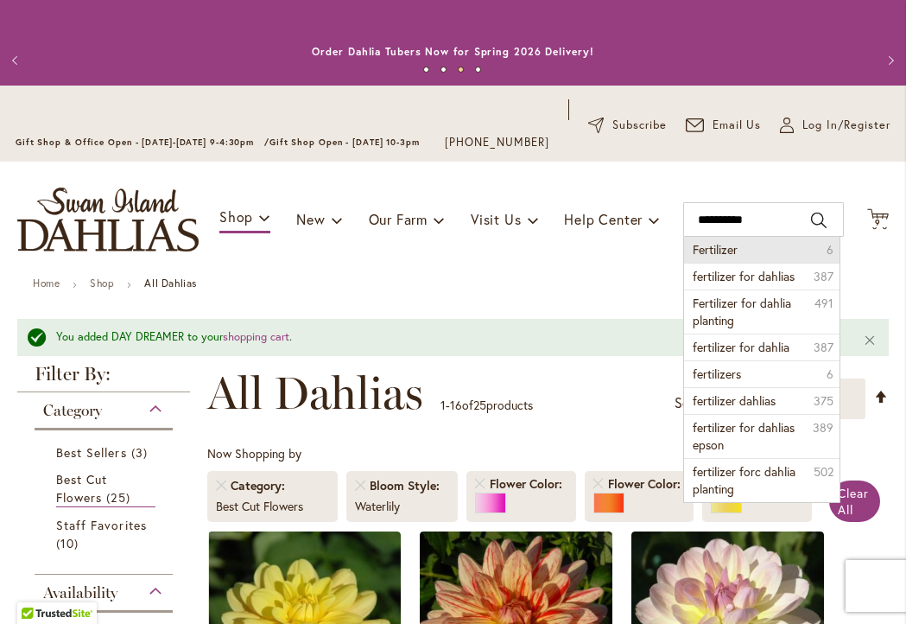
click at [824, 233] on button "Search" at bounding box center [819, 221] width 16 height 28
type input "**********"
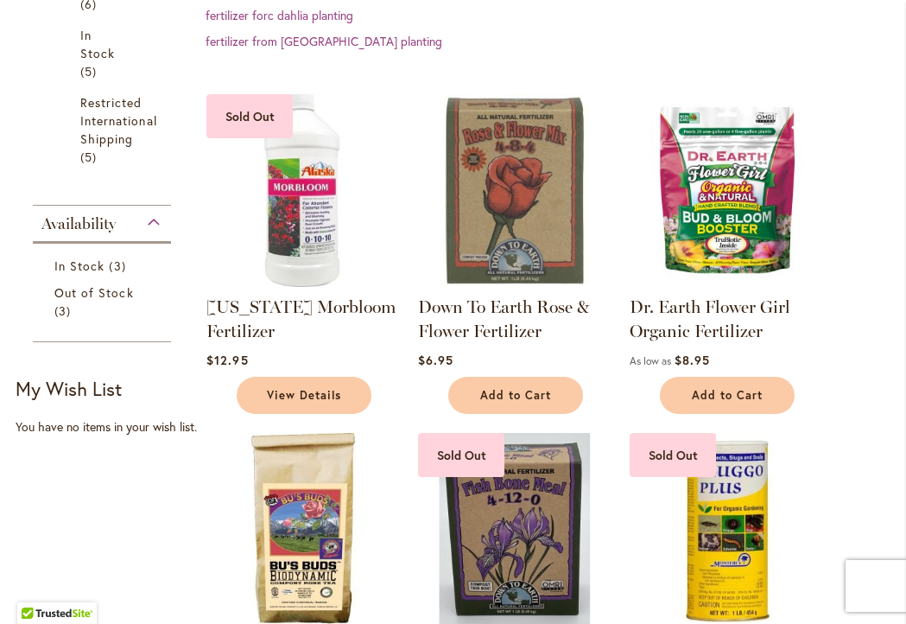
scroll to position [508, 2]
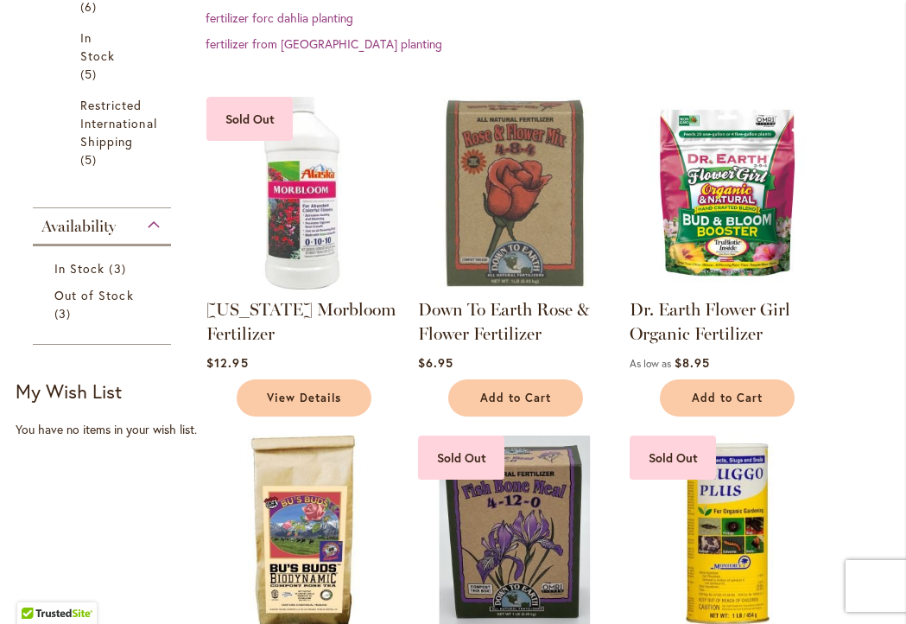
click at [315, 226] on img at bounding box center [303, 193] width 202 height 202
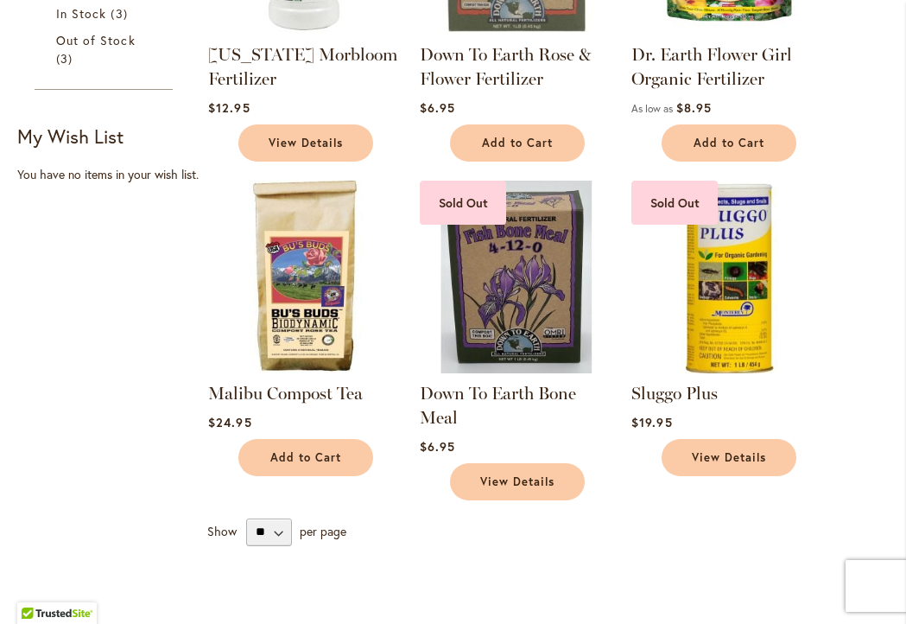
scroll to position [754, 0]
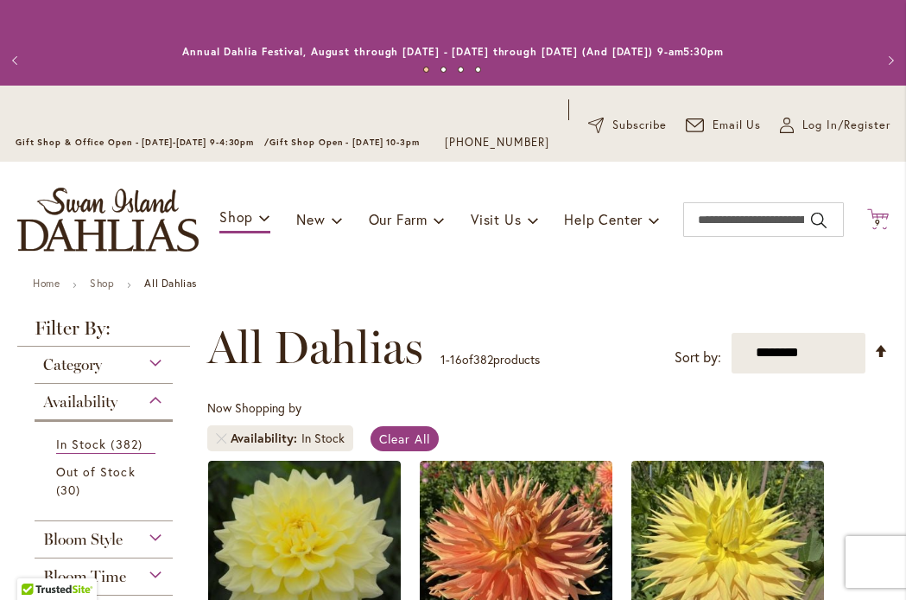
click at [881, 228] on span "9" at bounding box center [878, 222] width 6 height 11
